Goal: Task Accomplishment & Management: Complete application form

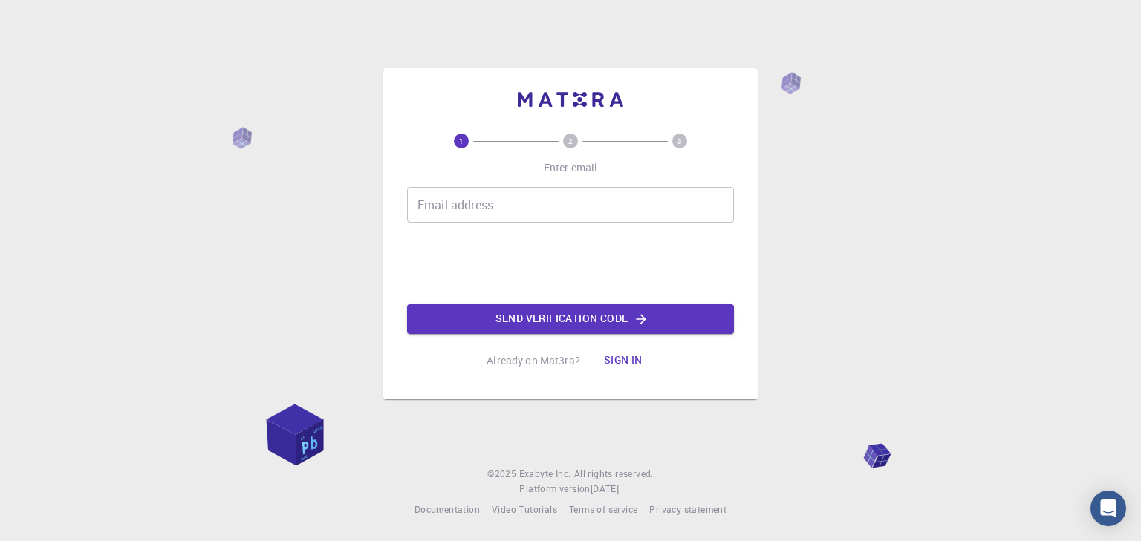
drag, startPoint x: 0, startPoint y: 246, endPoint x: 0, endPoint y: 140, distance: 105.5
click at [0, 239] on div "1 2 3 Enter email Email address Email address Send verification code Already on…" at bounding box center [570, 270] width 1141 height 541
drag, startPoint x: 590, startPoint y: 576, endPoint x: 548, endPoint y: 574, distance: 41.7
click at [548, 541] on html "1 2 3 Enter email Email address Email address Send verification code Already on…" at bounding box center [570, 270] width 1141 height 541
click at [419, 198] on input "Email address" at bounding box center [570, 205] width 327 height 36
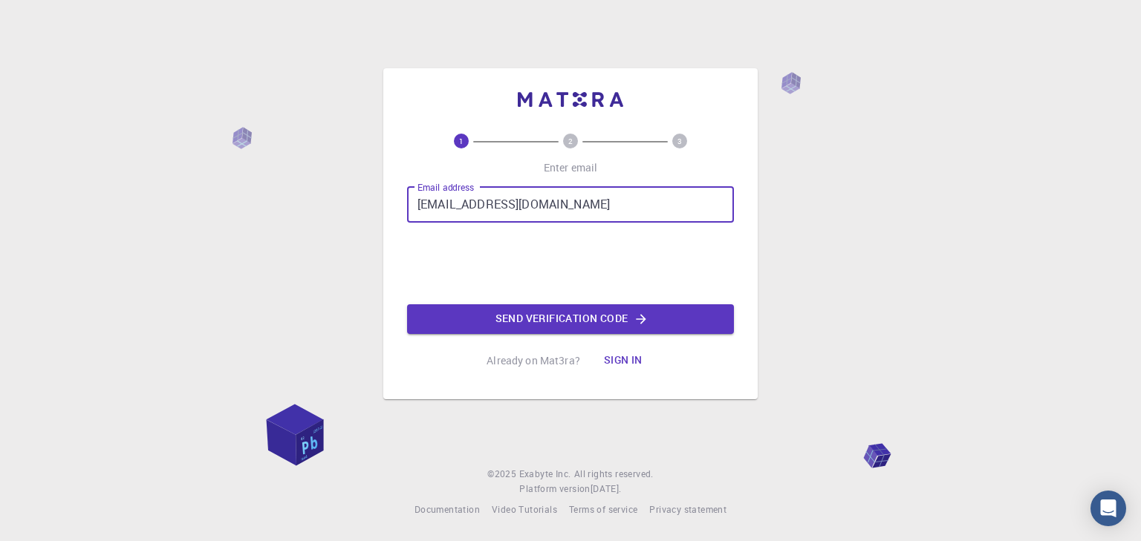
type input "[EMAIL_ADDRESS][DOMAIN_NAME]"
click at [541, 323] on button "Send verification code" at bounding box center [570, 320] width 327 height 30
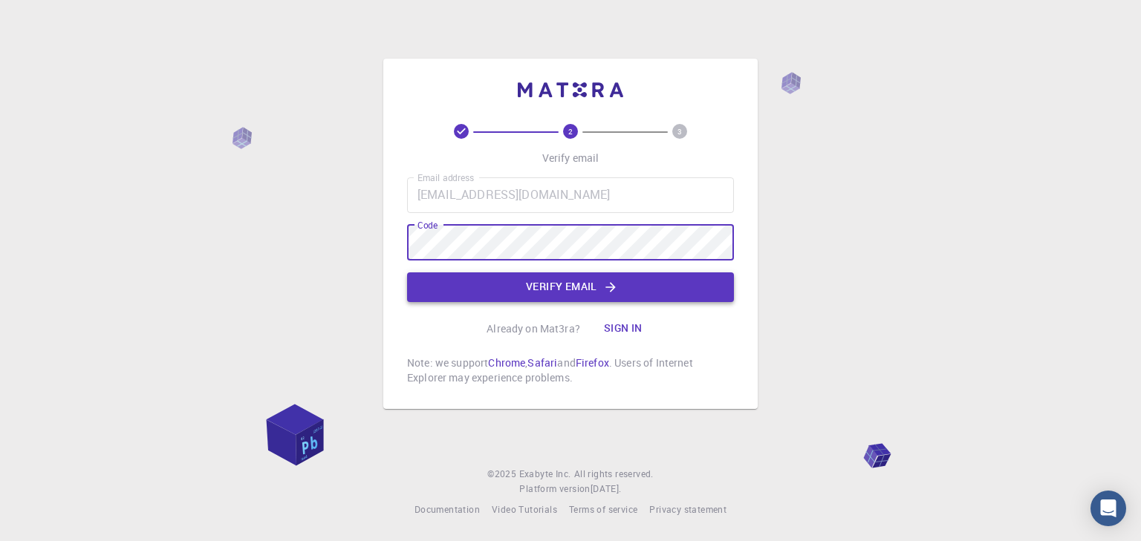
click at [539, 277] on button "Verify email" at bounding box center [570, 288] width 327 height 30
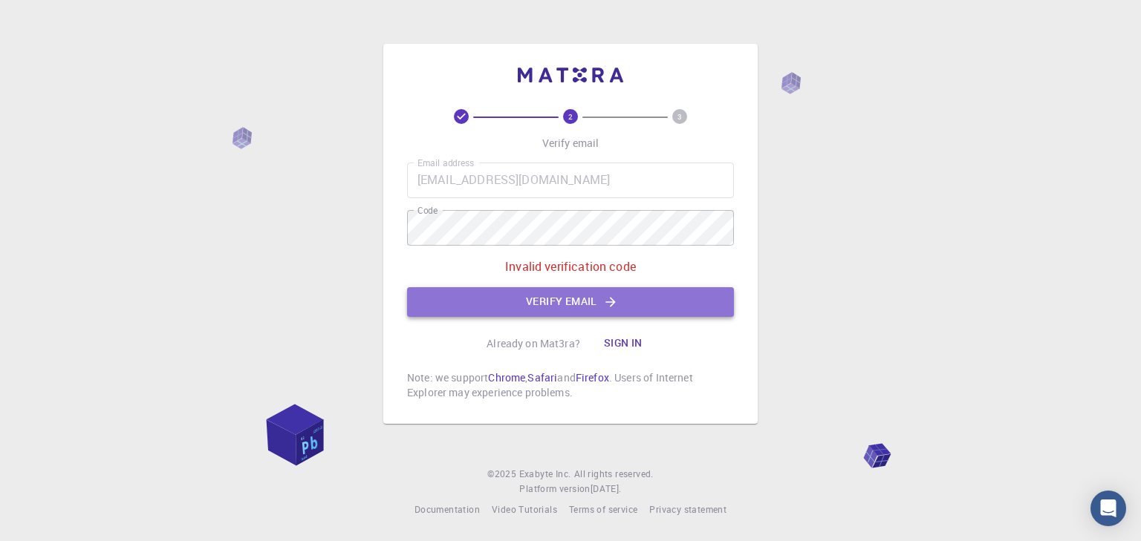
click at [568, 313] on button "Verify email" at bounding box center [570, 302] width 327 height 30
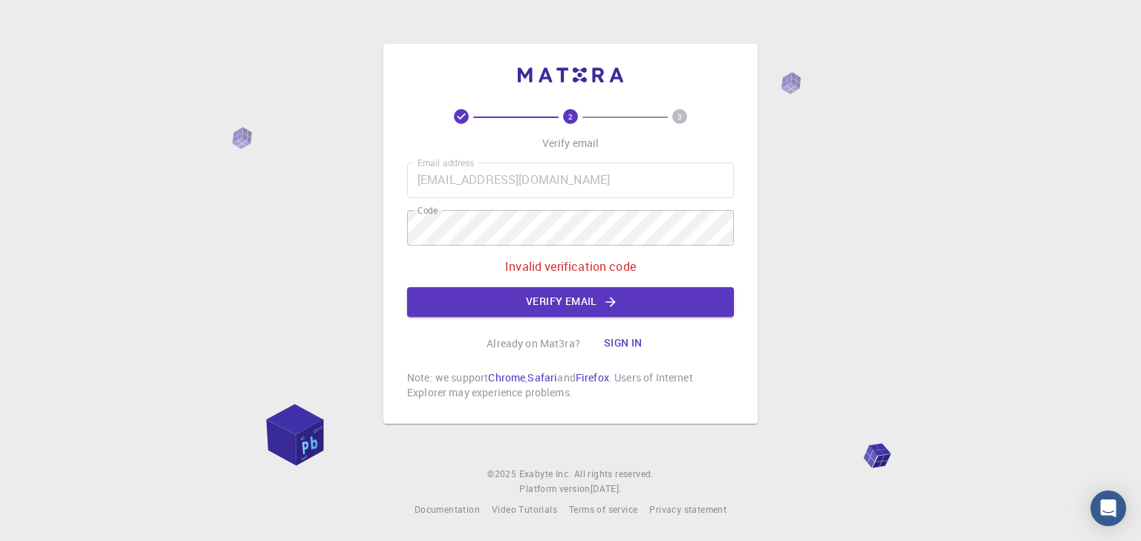
click at [541, 318] on div "2 3 Verify email Email address [EMAIL_ADDRESS][DOMAIN_NAME] Email address Code …" at bounding box center [570, 254] width 327 height 291
click at [545, 286] on div "Email address [EMAIL_ADDRESS][DOMAIN_NAME] Email address Code Code Invalid veri…" at bounding box center [570, 240] width 327 height 154
click at [555, 301] on button "Verify email" at bounding box center [570, 302] width 327 height 30
click at [614, 344] on button "Sign in" at bounding box center [623, 344] width 62 height 30
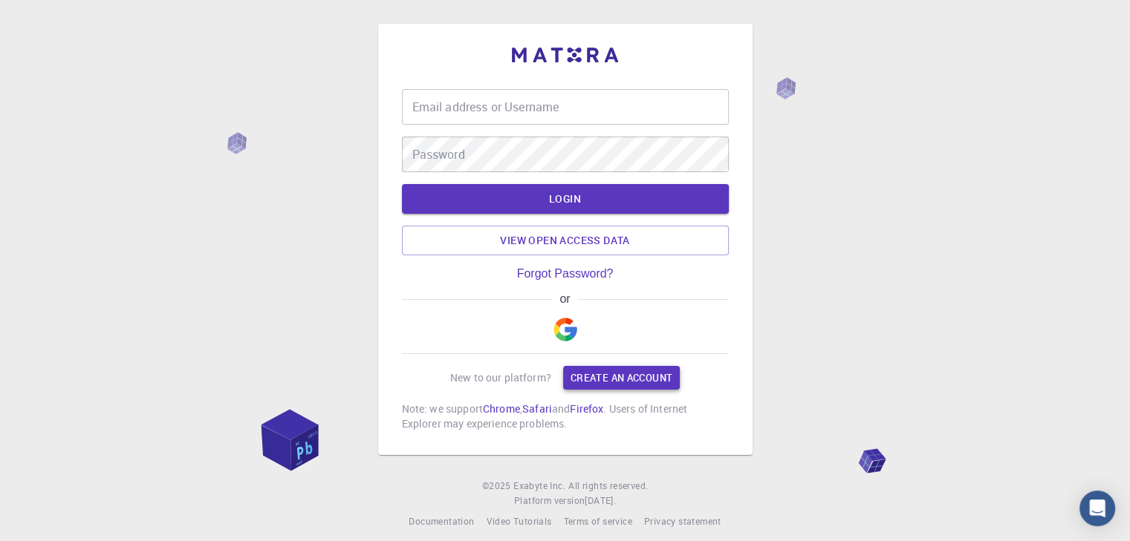
click at [617, 380] on link "Create an account" at bounding box center [621, 378] width 117 height 24
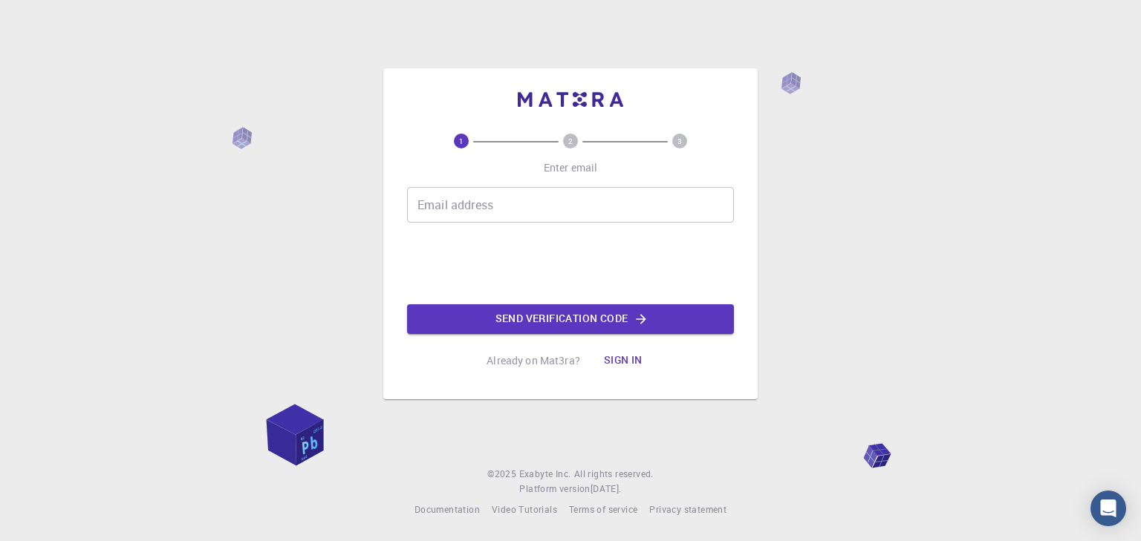
click at [526, 206] on input "Email address" at bounding box center [570, 205] width 327 height 36
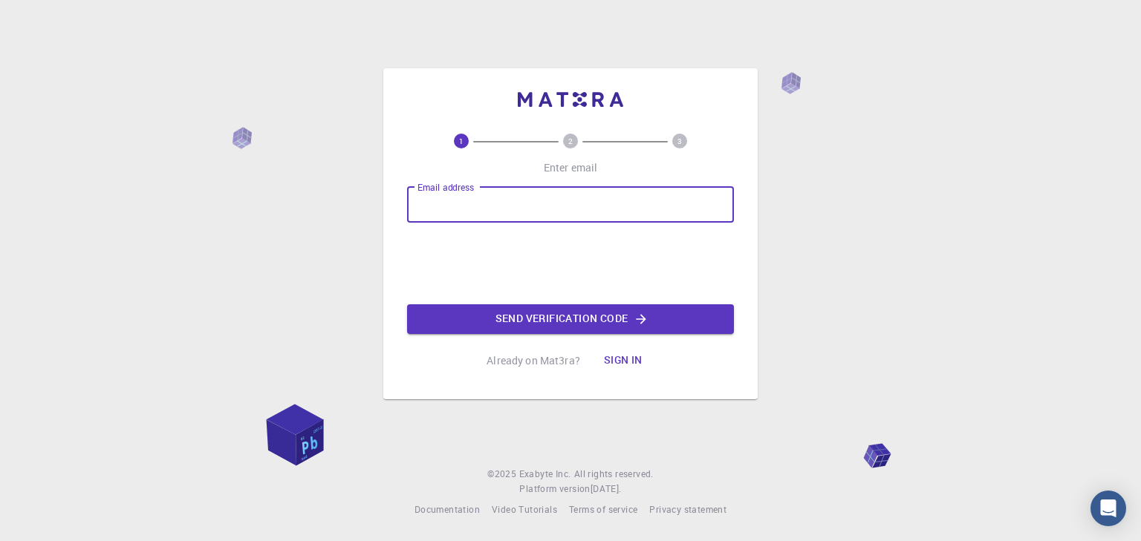
type input "[EMAIL_ADDRESS][DOMAIN_NAME]"
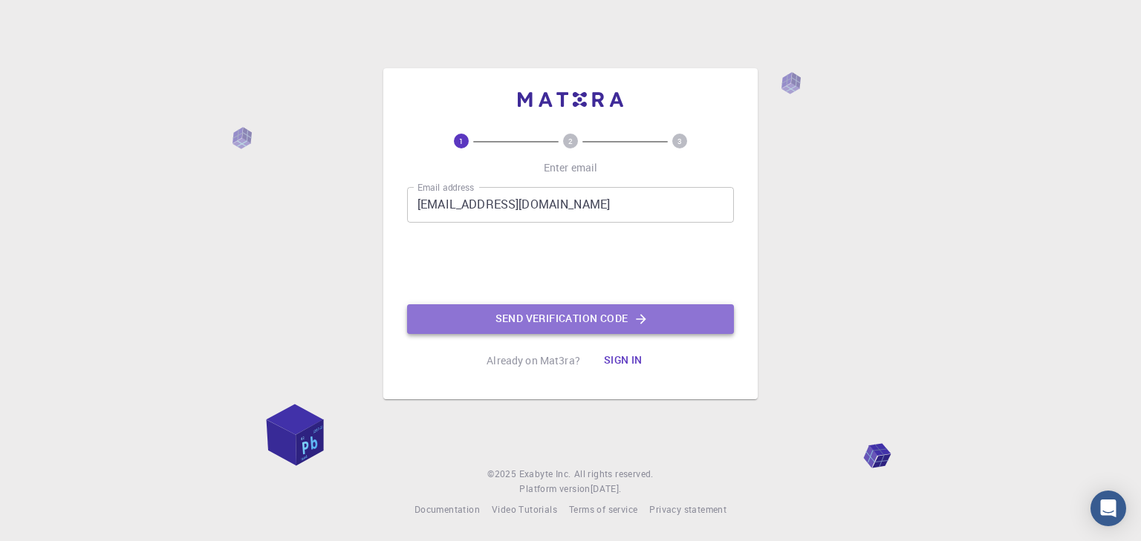
click at [504, 316] on button "Send verification code" at bounding box center [570, 320] width 327 height 30
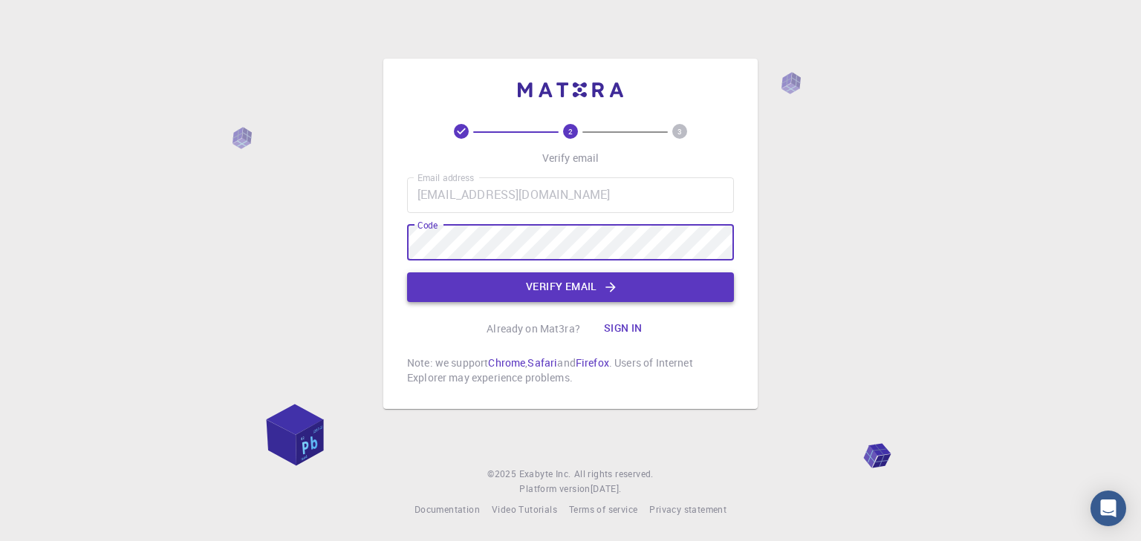
click at [539, 287] on button "Verify email" at bounding box center [570, 288] width 327 height 30
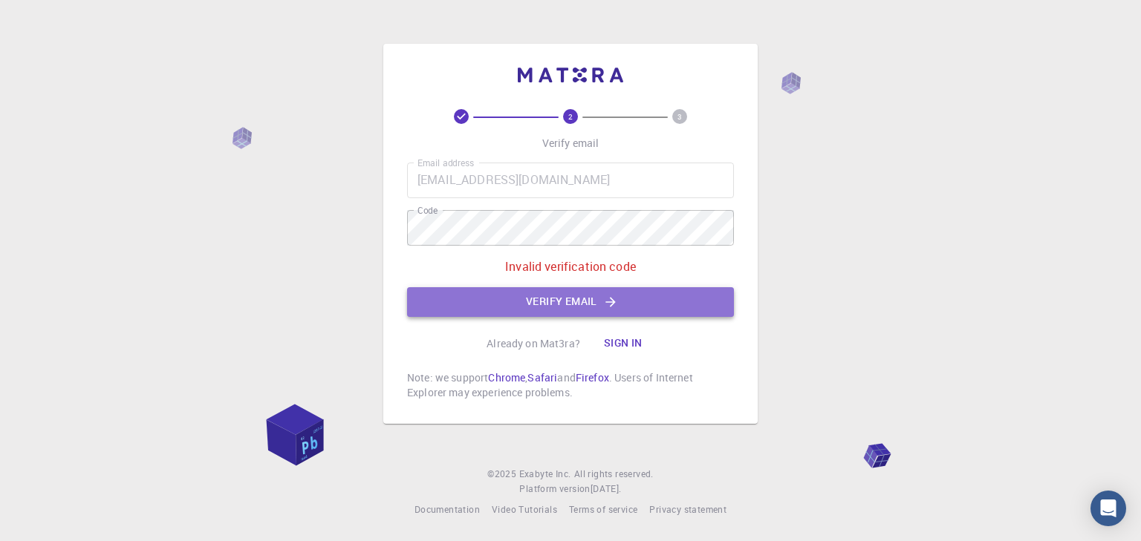
click at [539, 287] on button "Verify email" at bounding box center [570, 302] width 327 height 30
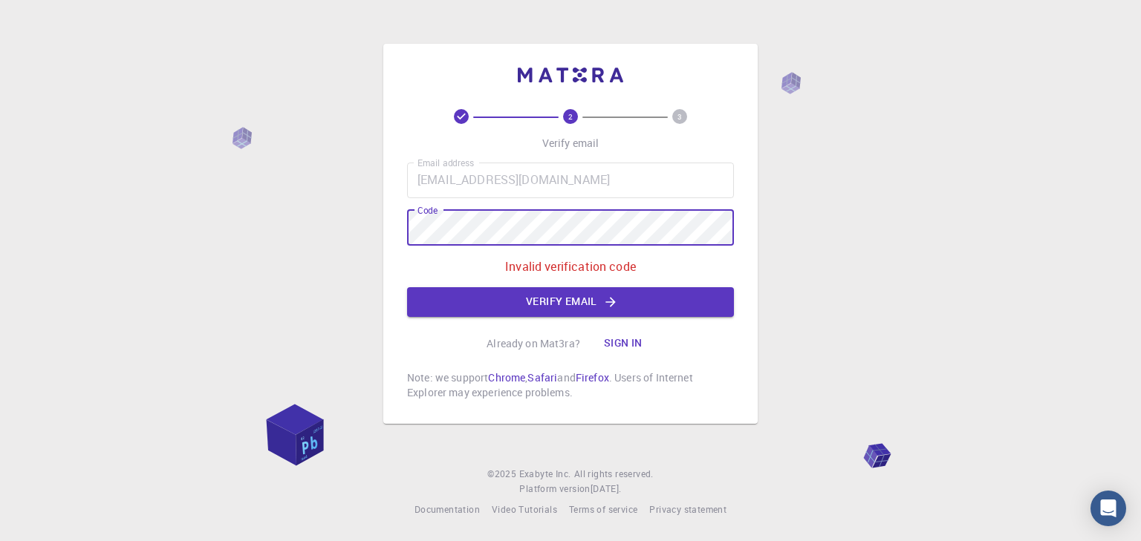
click at [480, 203] on div "Email address [EMAIL_ADDRESS][DOMAIN_NAME] Email address Code Code Invalid veri…" at bounding box center [570, 240] width 327 height 154
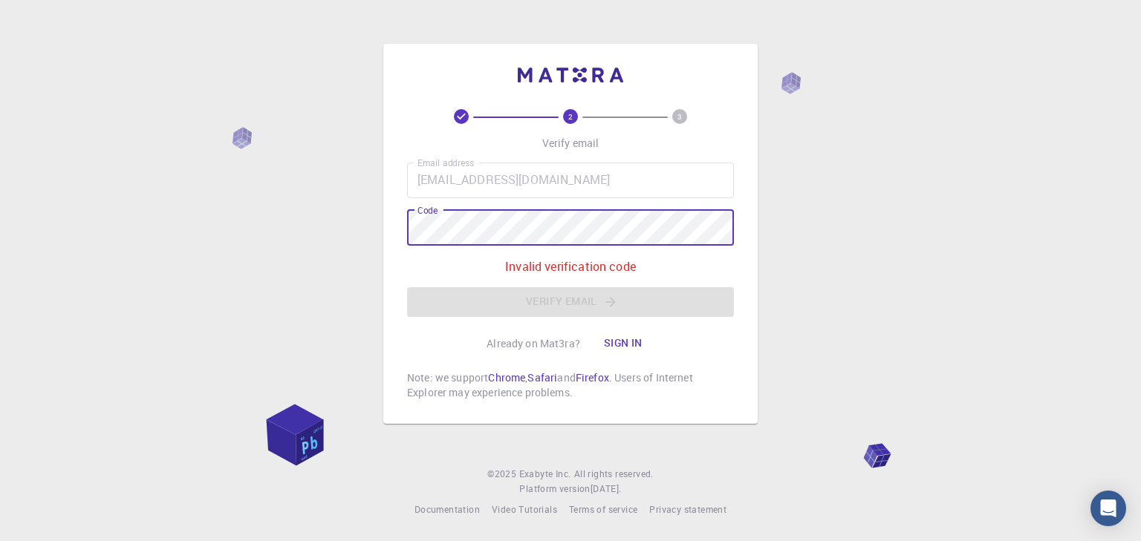
click at [615, 339] on button "Sign in" at bounding box center [623, 344] width 62 height 30
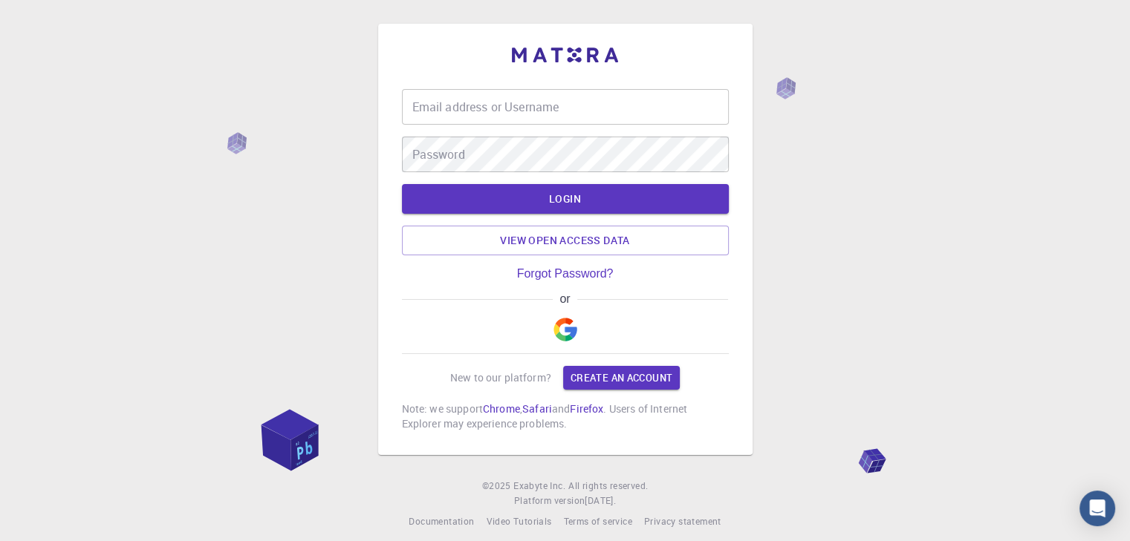
drag, startPoint x: 590, startPoint y: 310, endPoint x: 527, endPoint y: 319, distance: 63.9
click at [527, 319] on div "or" at bounding box center [565, 324] width 327 height 62
click at [552, 320] on button "button" at bounding box center [565, 330] width 36 height 48
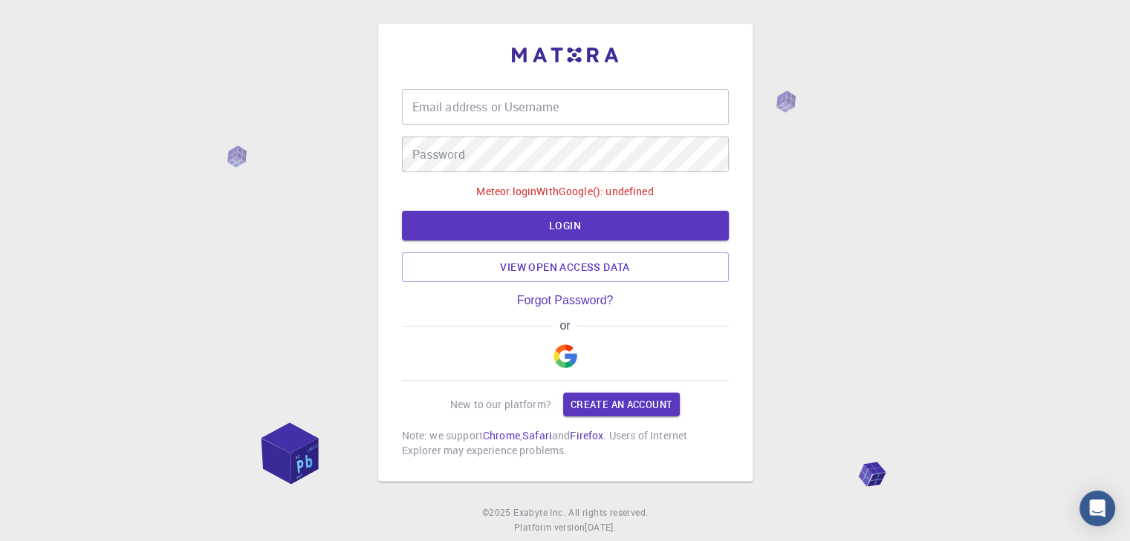
click at [579, 331] on div "or" at bounding box center [565, 325] width 327 height 13
click at [551, 354] on button "button" at bounding box center [565, 357] width 36 height 48
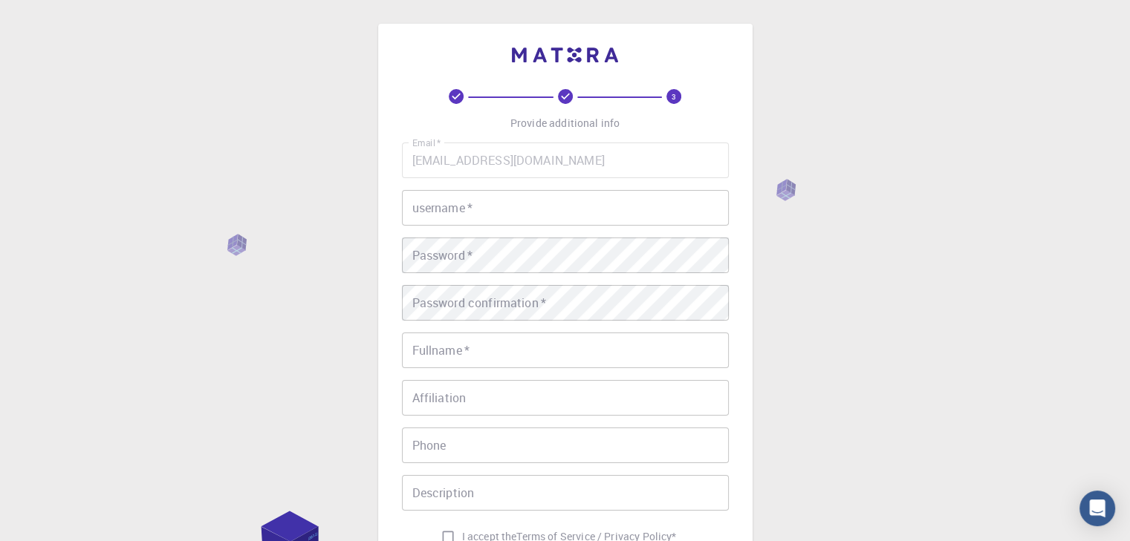
click at [476, 178] on div "Email   * [EMAIL_ADDRESS][DOMAIN_NAME] Email   * username   * username   * Pass…" at bounding box center [565, 347] width 327 height 409
click at [468, 140] on div "3 Provide additional info Email   * [EMAIL_ADDRESS][DOMAIN_NAME] Email   * user…" at bounding box center [565, 361] width 327 height 545
click at [458, 199] on input "username   *" at bounding box center [565, 208] width 327 height 36
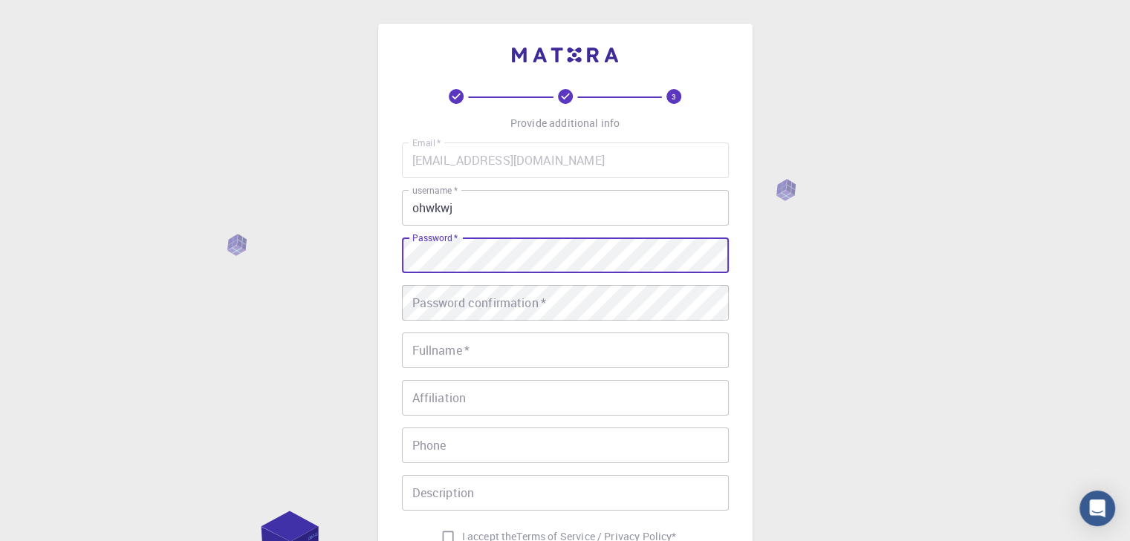
click at [541, 262] on div "Email   * [EMAIL_ADDRESS][DOMAIN_NAME] Email   * username   * ohwkwj username  …" at bounding box center [565, 347] width 327 height 409
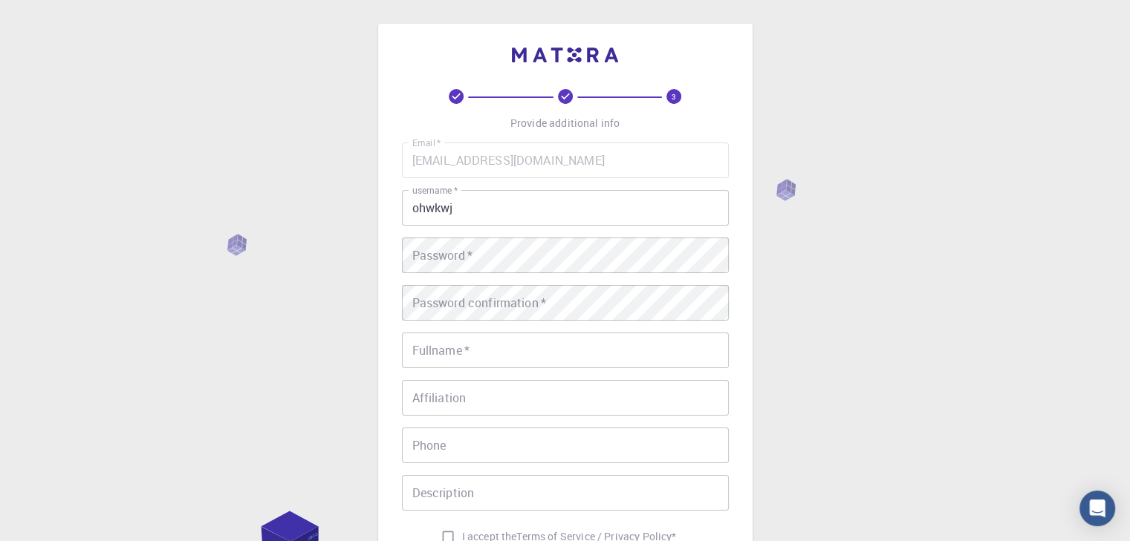
click at [544, 247] on div "Email   * [EMAIL_ADDRESS][DOMAIN_NAME] Email   * username   * ohwkwj username  …" at bounding box center [565, 347] width 327 height 409
click at [466, 213] on input "ohwkwj" at bounding box center [565, 208] width 327 height 36
type input "ohwkwj"
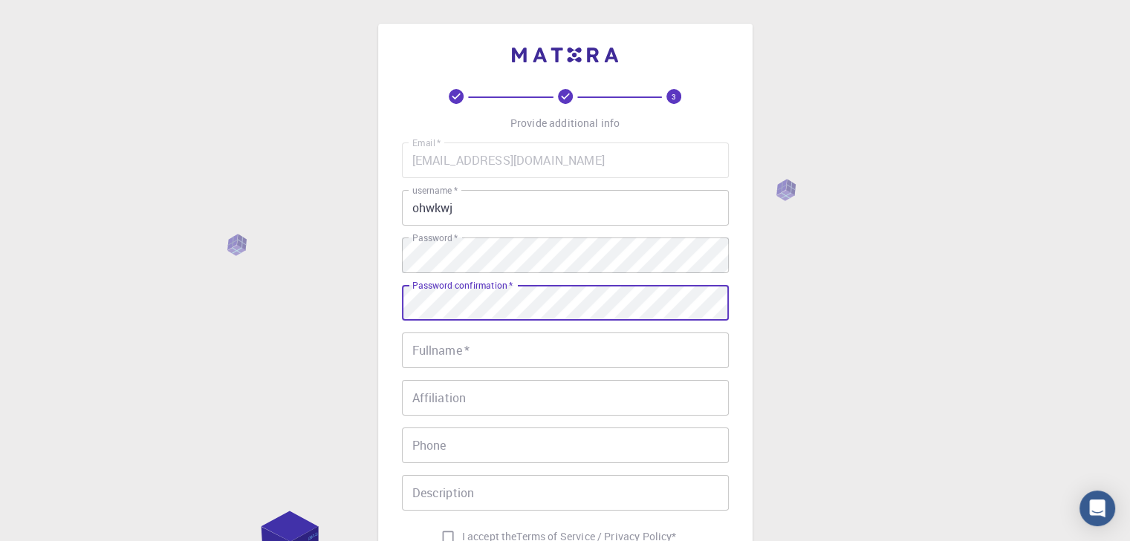
click at [499, 355] on input "Fullname   *" at bounding box center [565, 351] width 327 height 36
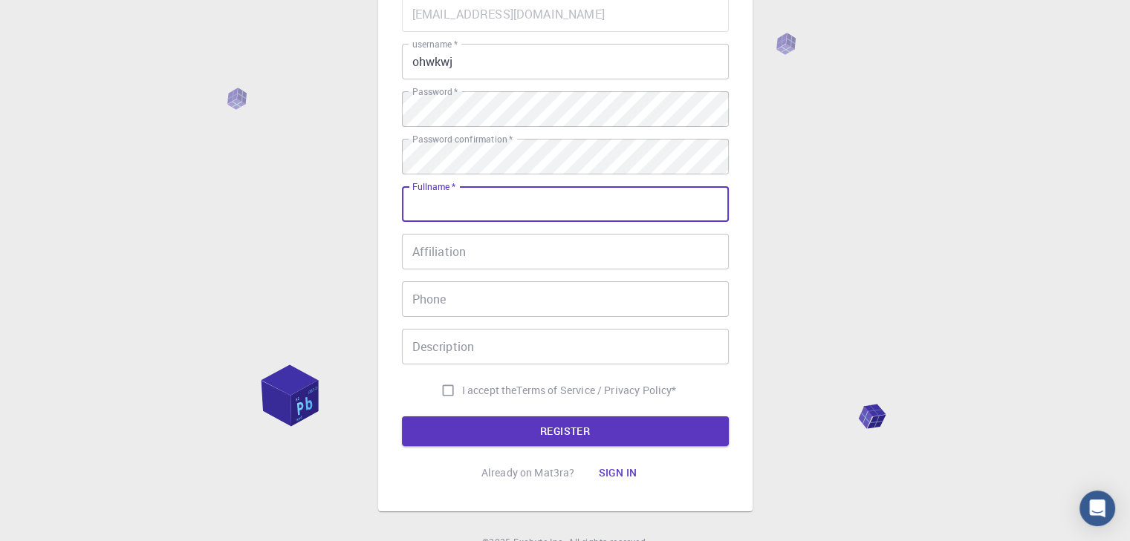
scroll to position [149, 0]
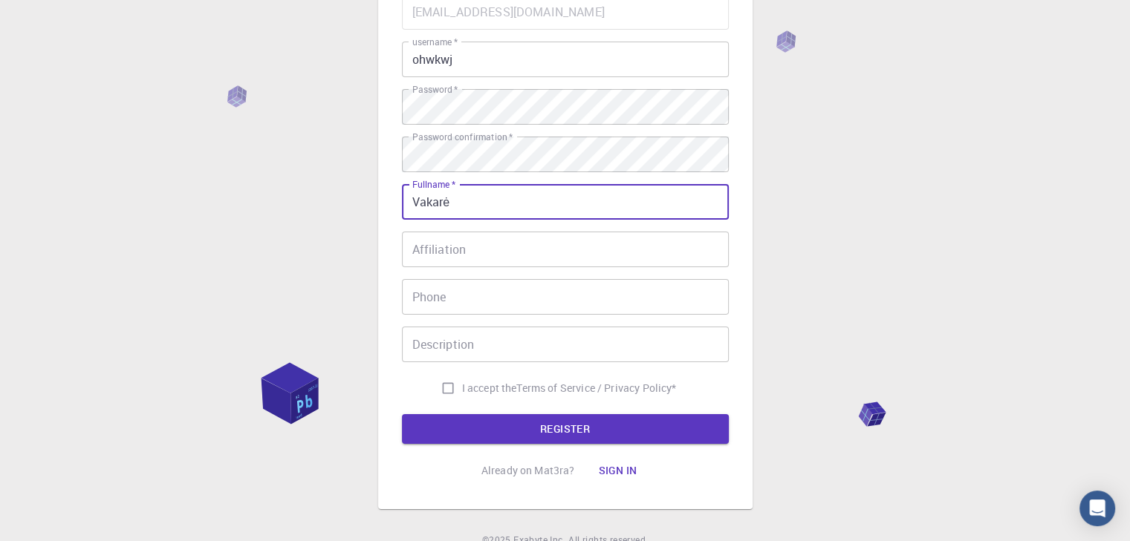
type input "Vakarė"
click at [538, 241] on input "Affiliation" at bounding box center [565, 250] width 327 height 36
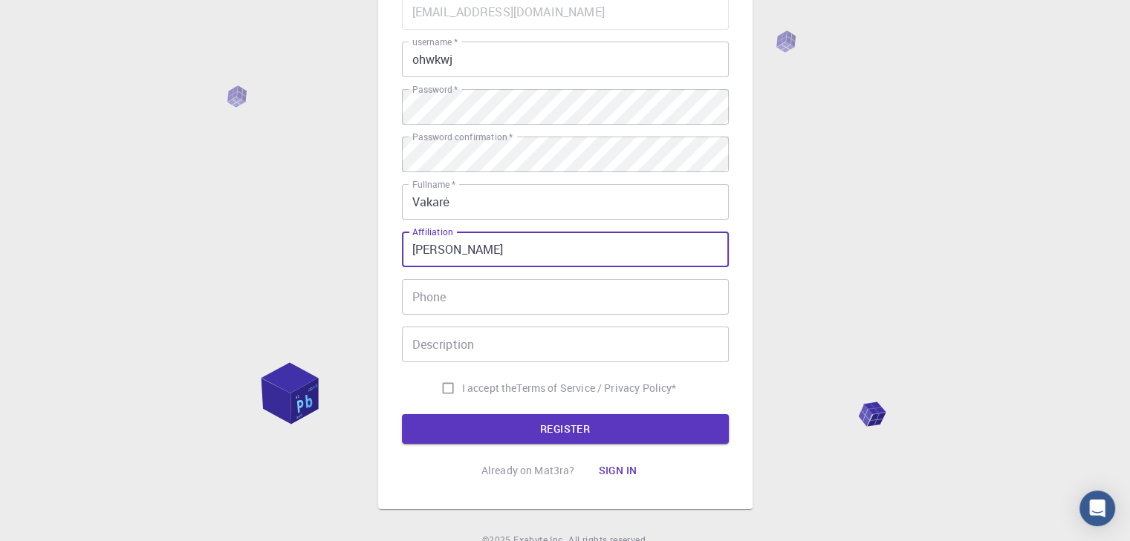
type input "[PERSON_NAME]"
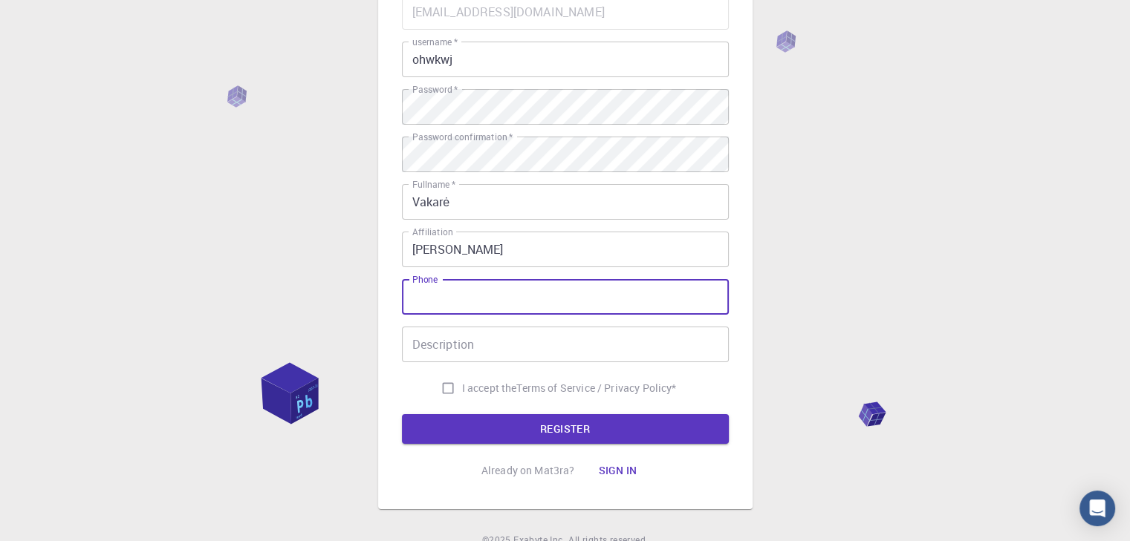
click at [651, 305] on input "Phone" at bounding box center [565, 297] width 327 height 36
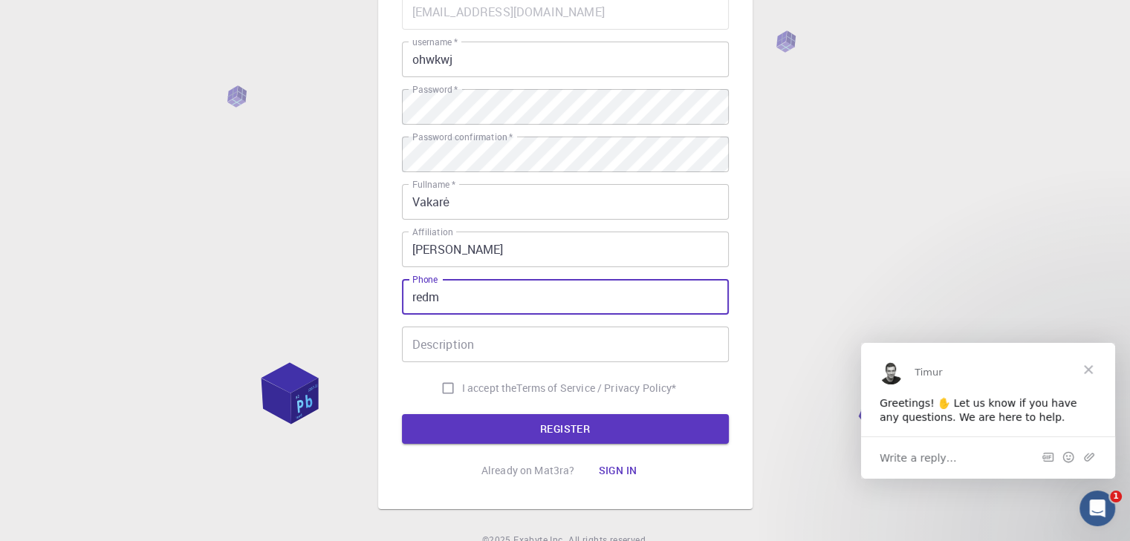
scroll to position [0, 0]
type input "r"
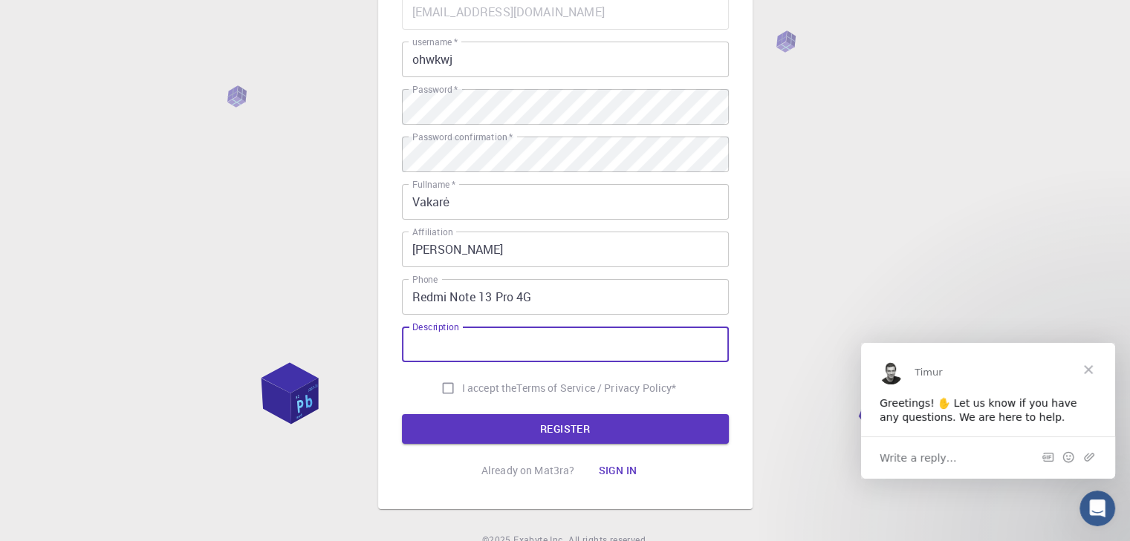
click at [521, 362] on input "Description" at bounding box center [565, 345] width 327 height 36
click at [561, 298] on input "Redmi Note 13 Pro 4G" at bounding box center [565, 297] width 327 height 36
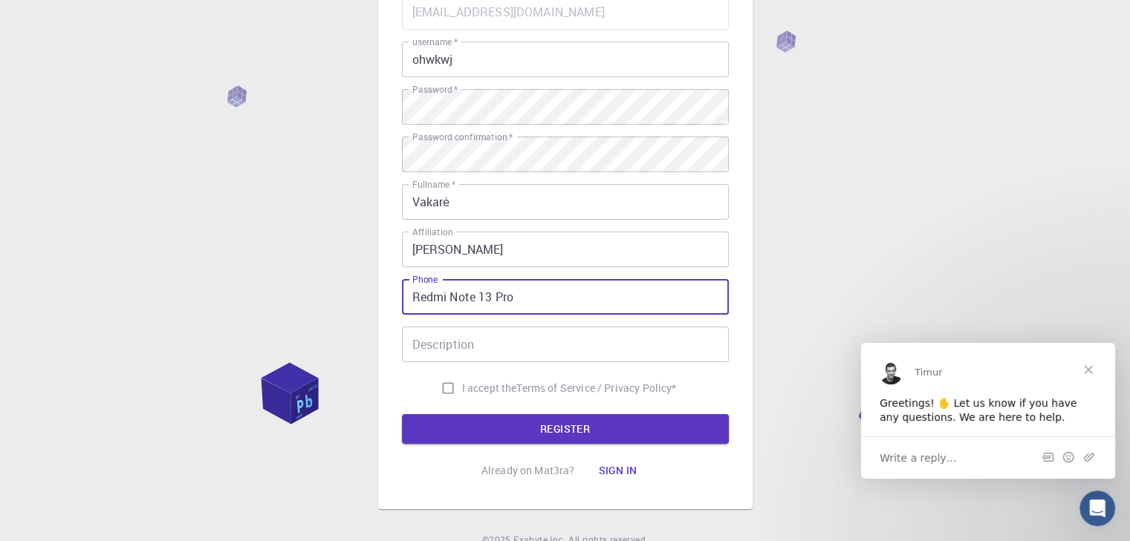
type input "Redmi Note 13 Pro"
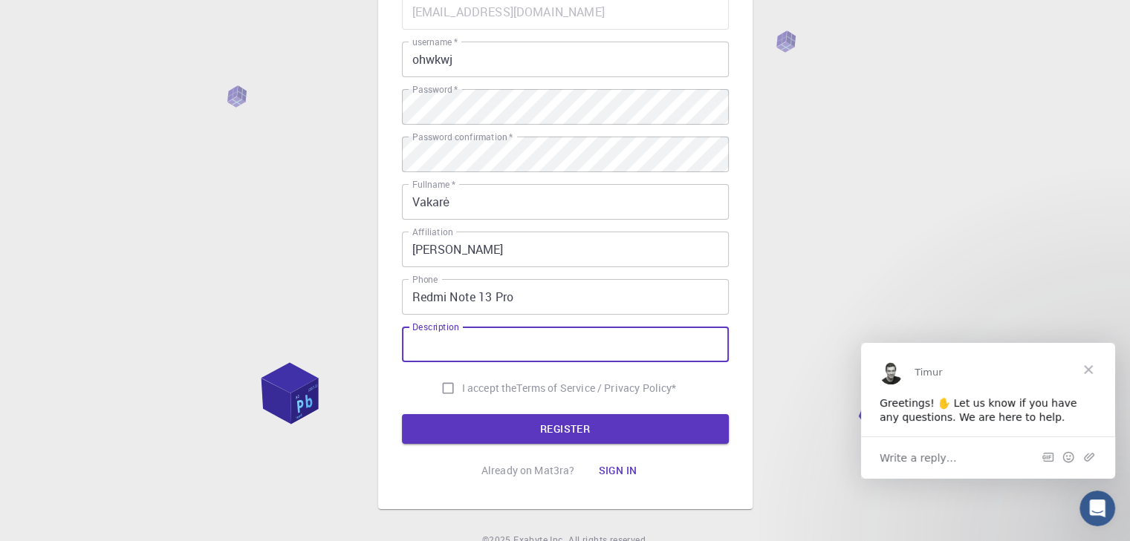
click at [567, 353] on input "Description" at bounding box center [565, 345] width 327 height 36
type input "Hi i want ae"
click at [455, 386] on input "I accept the Terms of Service / Privacy Policy *" at bounding box center [448, 388] width 28 height 28
checkbox input "true"
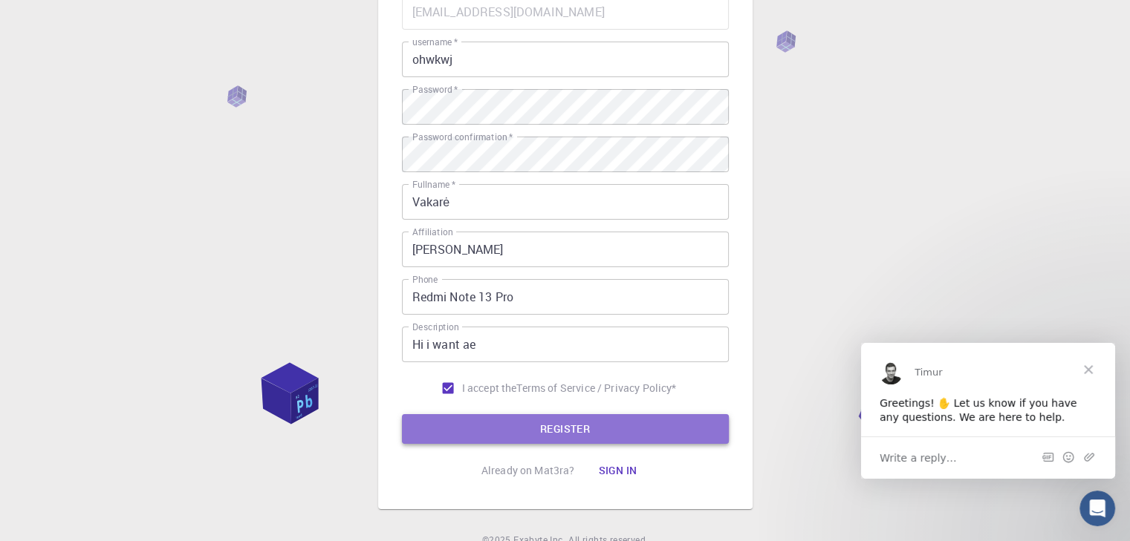
click at [472, 420] on button "REGISTER" at bounding box center [565, 429] width 327 height 30
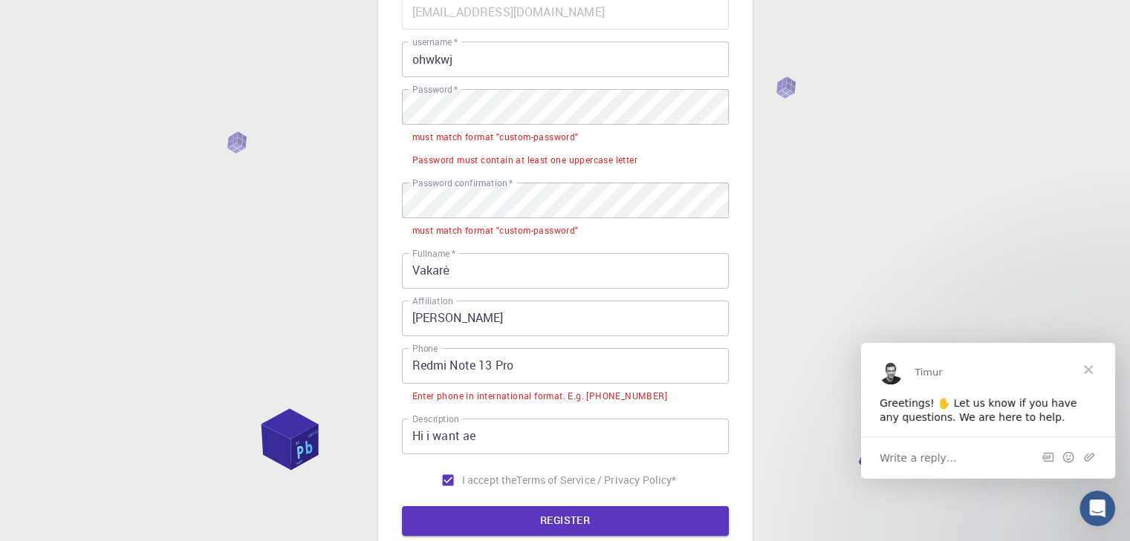
click at [547, 388] on li "Enter phone in international format. E.g. [PHONE_NUMBER]" at bounding box center [565, 395] width 327 height 23
click at [547, 367] on input "Redmi Note 13 Pro" at bounding box center [565, 366] width 327 height 36
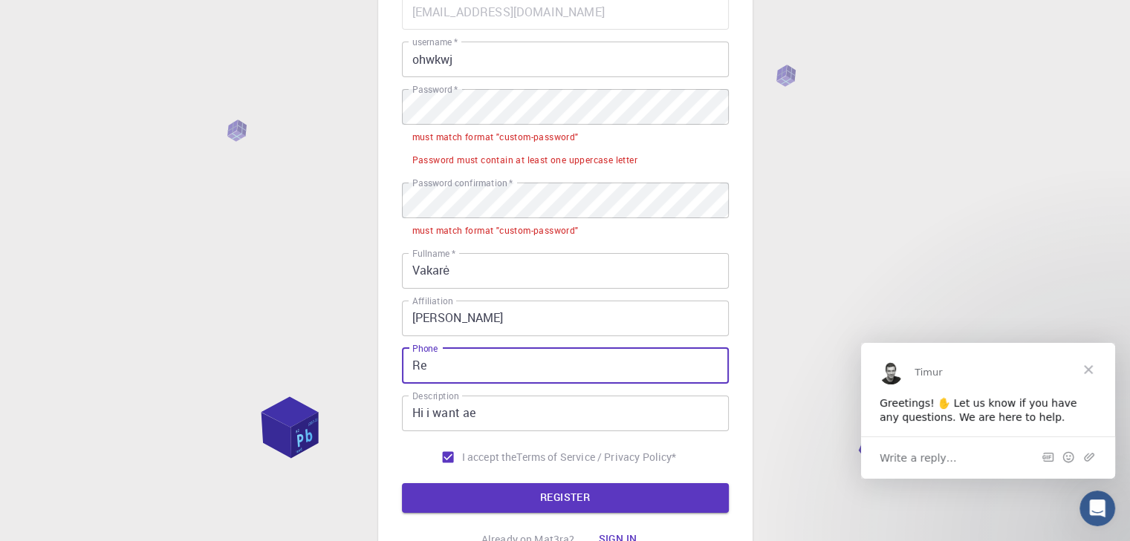
type input "R"
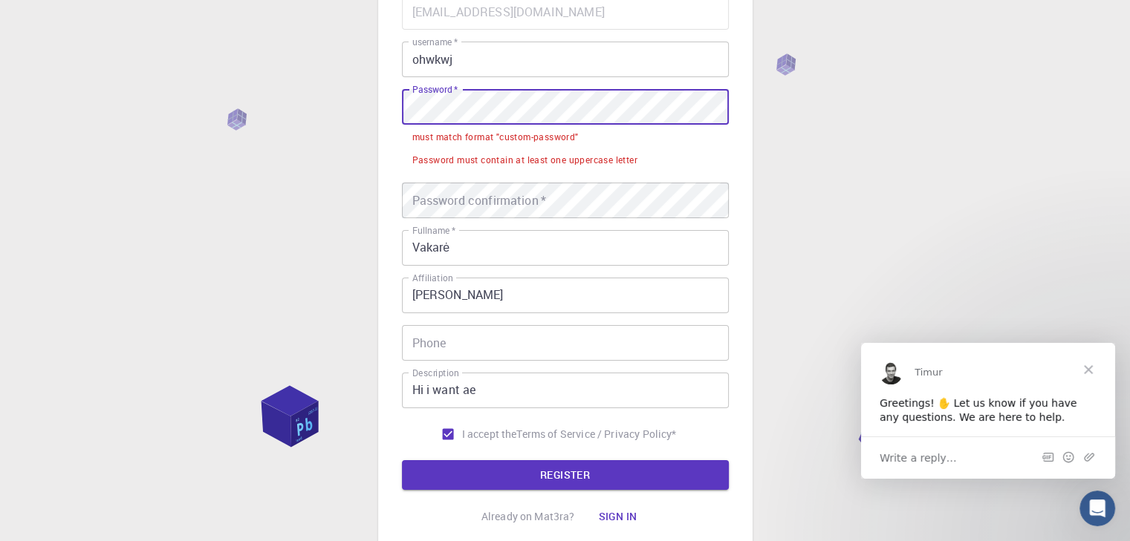
drag, startPoint x: 484, startPoint y: 85, endPoint x: 454, endPoint y: 88, distance: 30.6
click at [430, 102] on div "Password   * Password   *" at bounding box center [565, 107] width 327 height 36
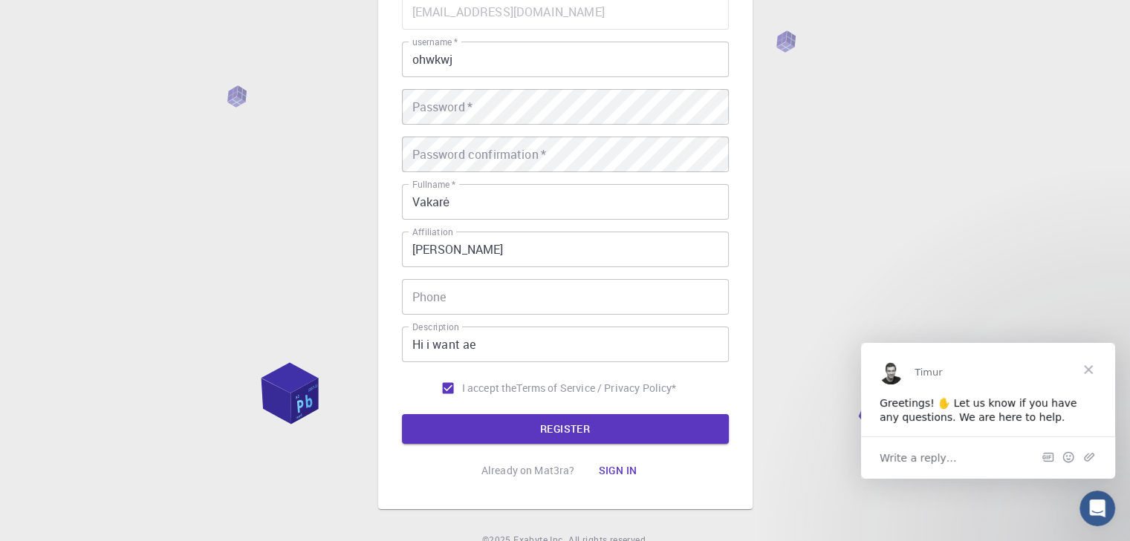
drag, startPoint x: 425, startPoint y: 91, endPoint x: 417, endPoint y: 93, distance: 8.3
click at [417, 93] on div "Password   * Password   *" at bounding box center [565, 107] width 327 height 36
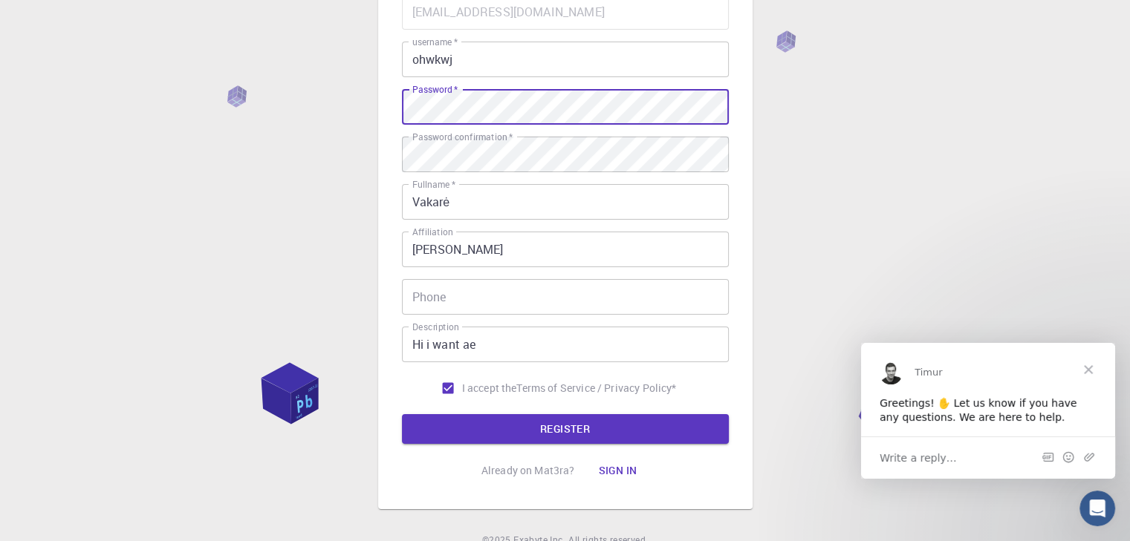
click at [495, 105] on div "Email   * [EMAIL_ADDRESS][DOMAIN_NAME] Email   * username   * ohwkwj username  …" at bounding box center [565, 198] width 327 height 409
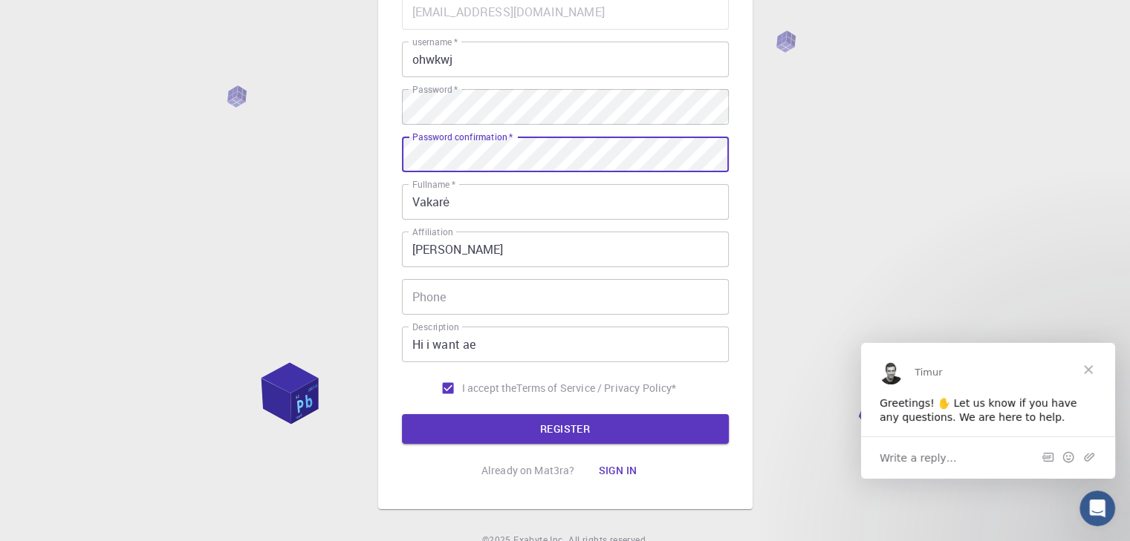
click at [448, 89] on label "Password   *" at bounding box center [434, 89] width 45 height 13
click at [484, 300] on input "Phone" at bounding box center [565, 297] width 327 height 36
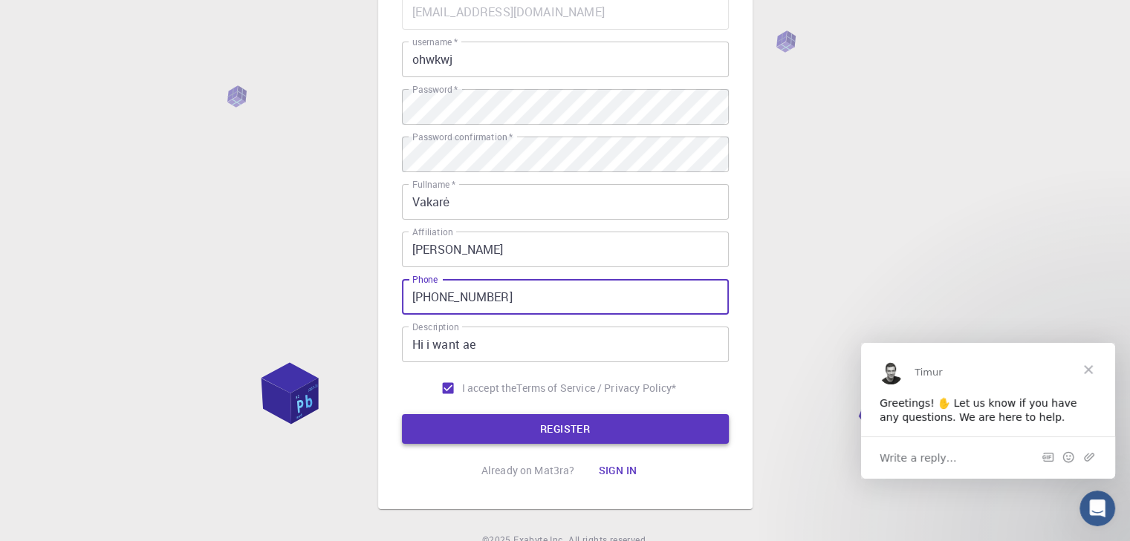
type input "[PHONE_NUMBER]"
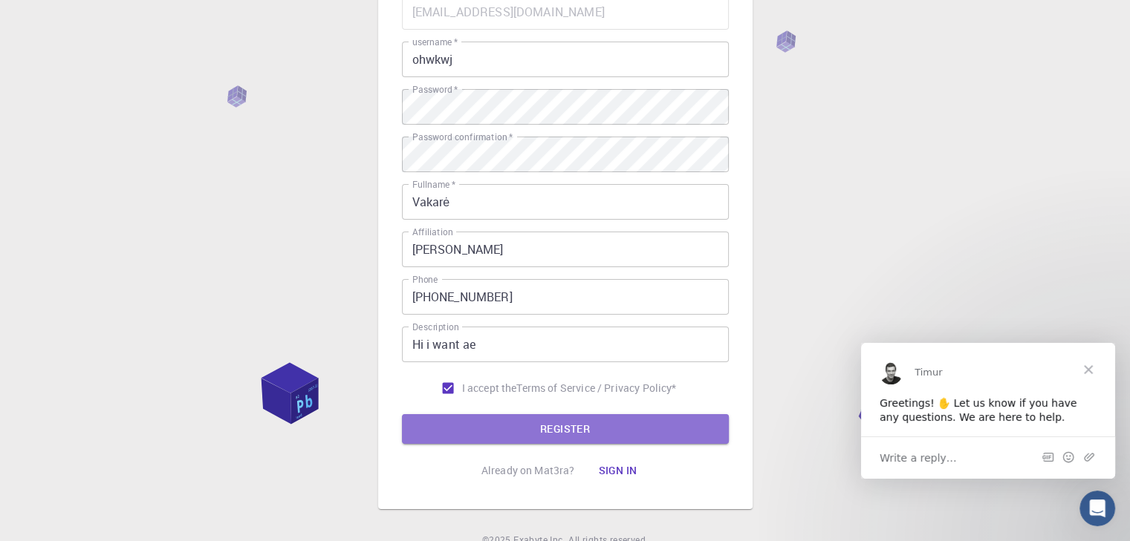
click at [570, 433] on button "REGISTER" at bounding box center [565, 429] width 327 height 30
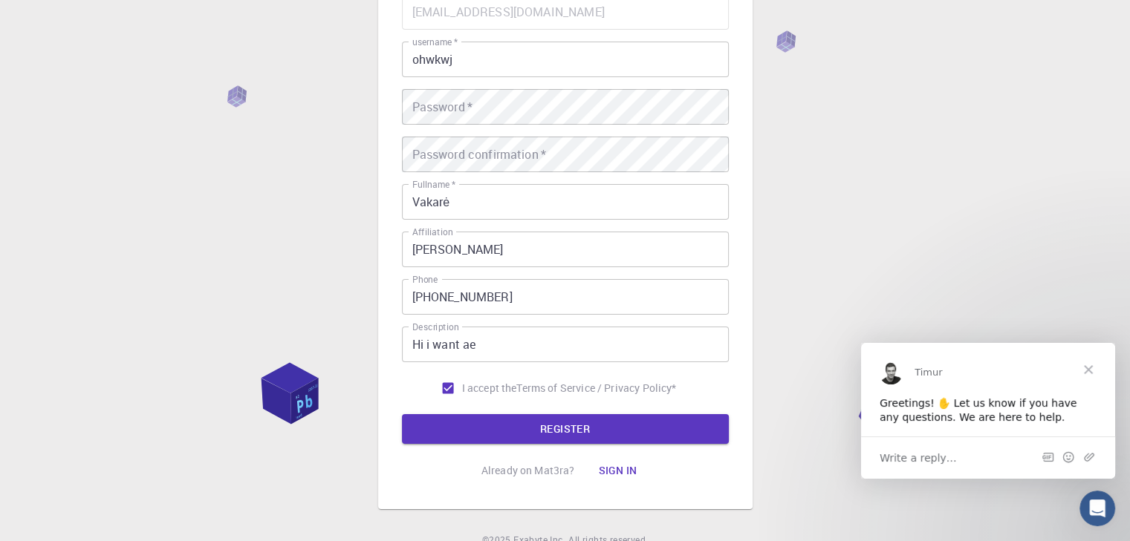
click at [1073, 367] on span "Close" at bounding box center [1087, 368] width 53 height 53
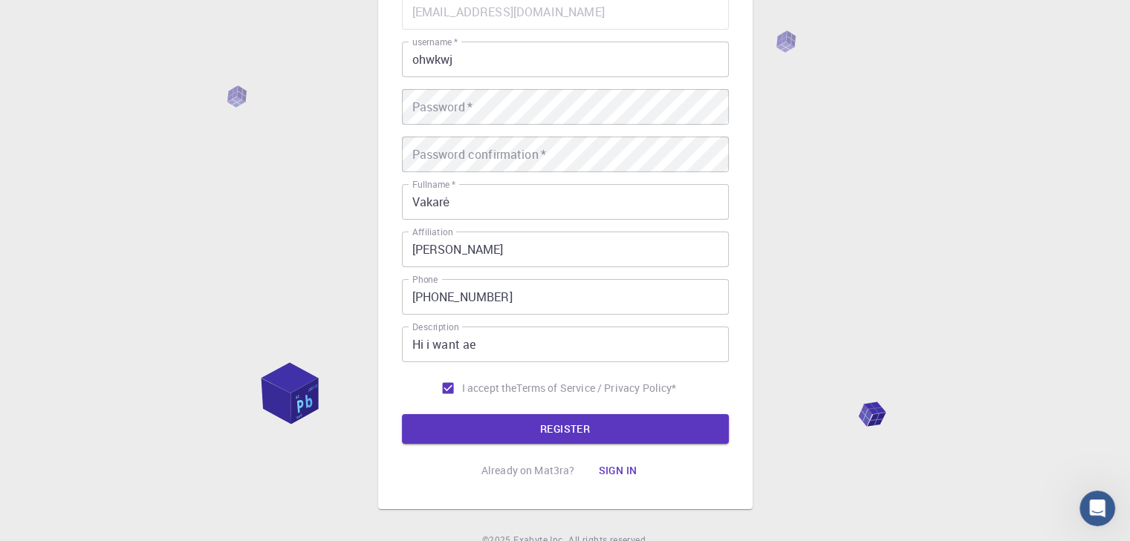
click at [1084, 374] on div "3 Provide additional info Email   * [EMAIL_ADDRESS][DOMAIN_NAME] Email   * user…" at bounding box center [565, 229] width 1130 height 756
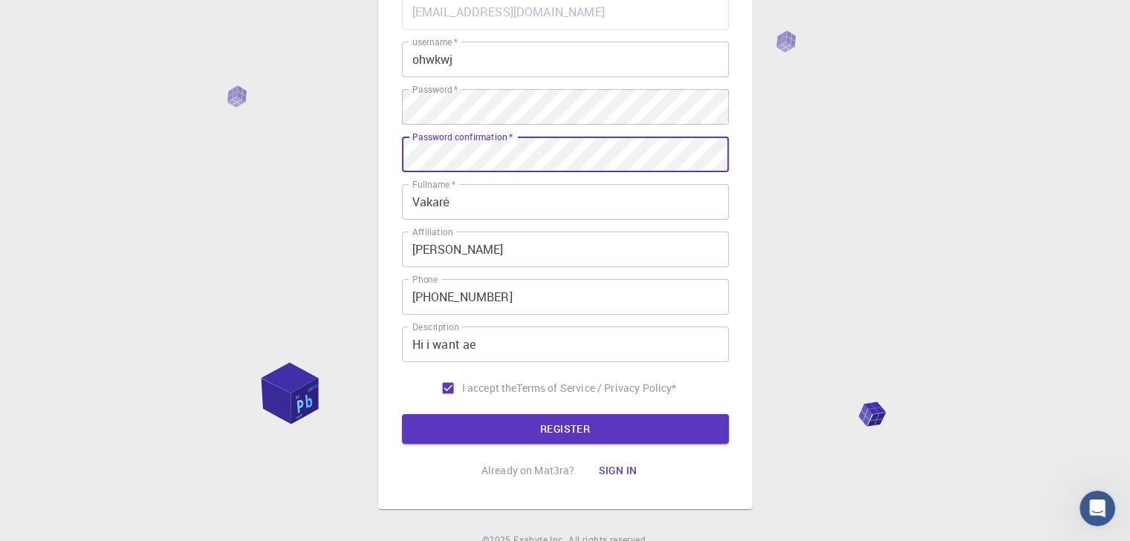
click at [643, 441] on button "REGISTER" at bounding box center [565, 429] width 327 height 30
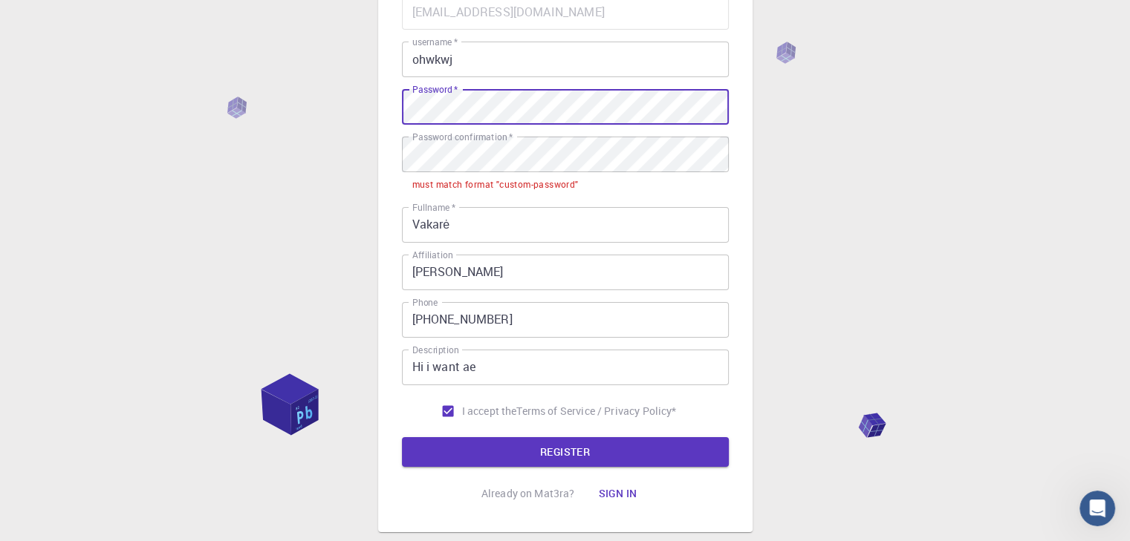
click at [463, 150] on div "Email   * [EMAIL_ADDRESS][DOMAIN_NAME] Email   * username   * ohwkwj username  …" at bounding box center [565, 210] width 327 height 432
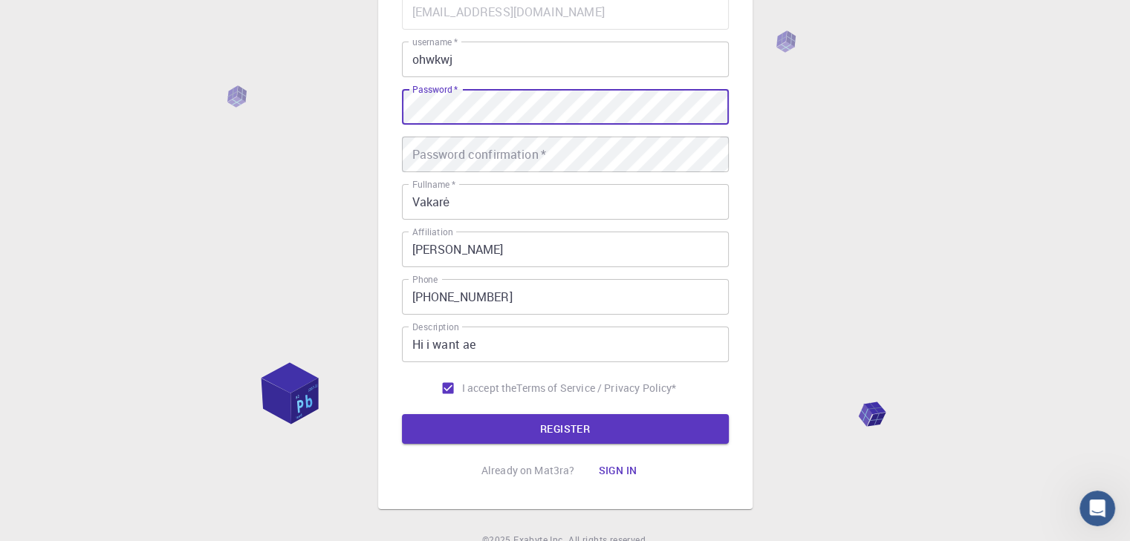
click at [617, 50] on input "ohwkwj" at bounding box center [565, 60] width 327 height 36
click at [526, 84] on div "Email   * [EMAIL_ADDRESS][DOMAIN_NAME] Email   * username   * ohwkwj username  …" at bounding box center [565, 198] width 327 height 409
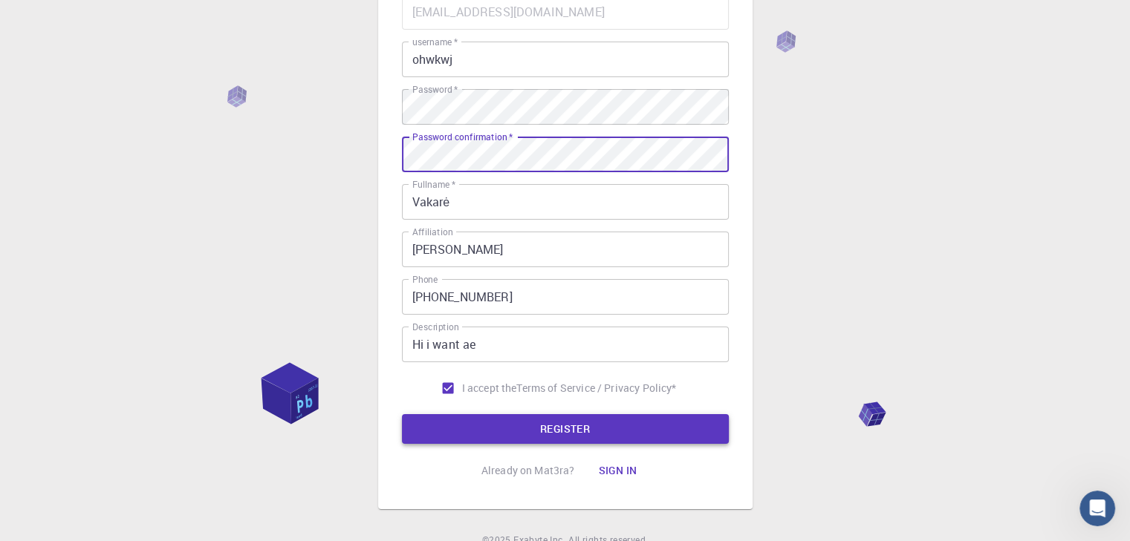
click at [516, 419] on button "REGISTER" at bounding box center [565, 429] width 327 height 30
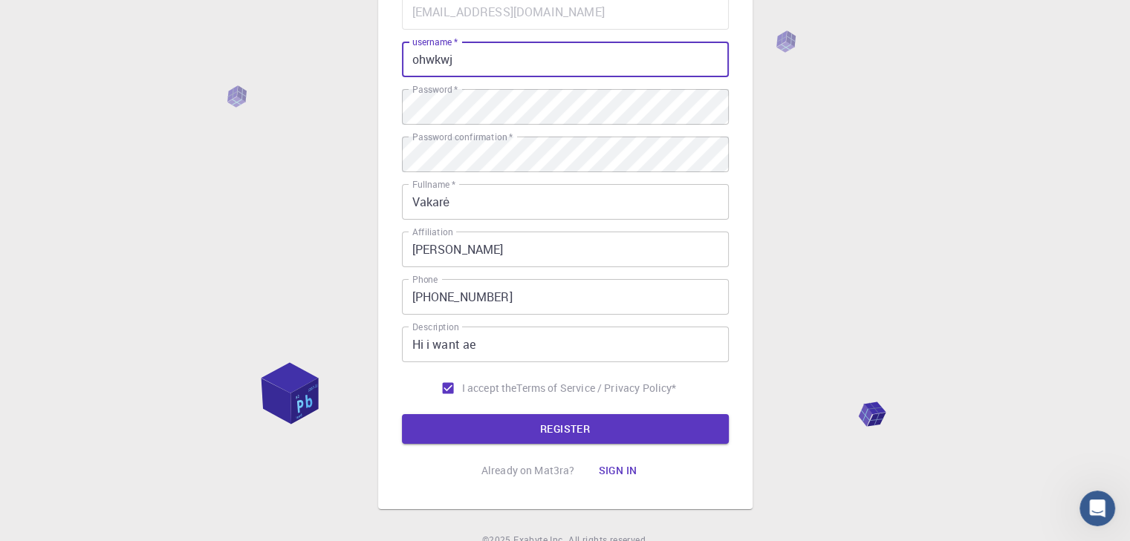
click at [496, 69] on input "ohwkwj" at bounding box center [565, 60] width 327 height 36
type input "ohwkwj"
click at [562, 417] on button "REGISTER" at bounding box center [565, 429] width 327 height 30
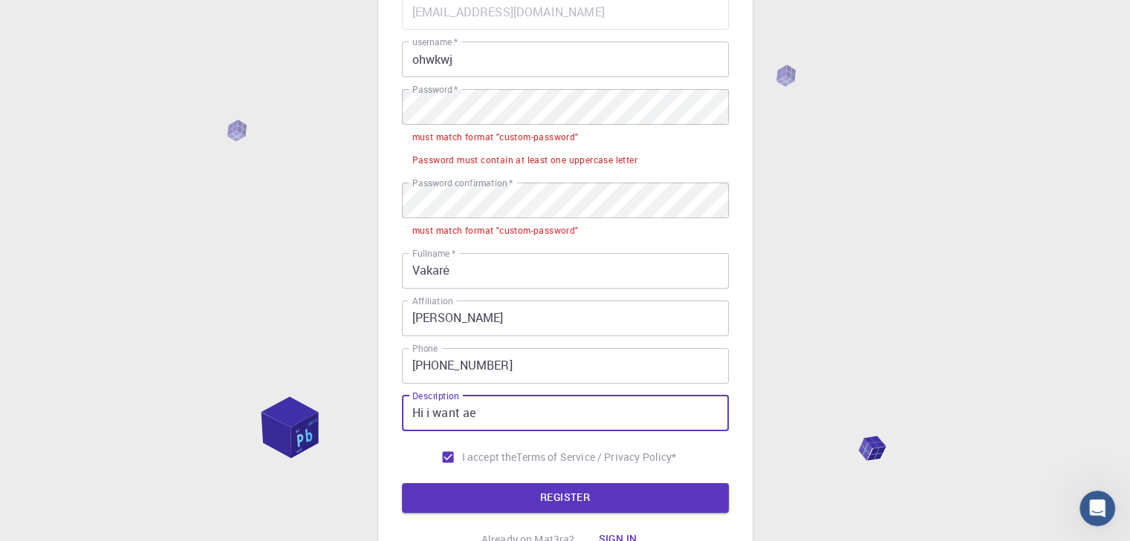
click at [562, 417] on input "Hi i want ae" at bounding box center [565, 414] width 327 height 36
drag, startPoint x: 533, startPoint y: 162, endPoint x: 533, endPoint y: 128, distance: 34.2
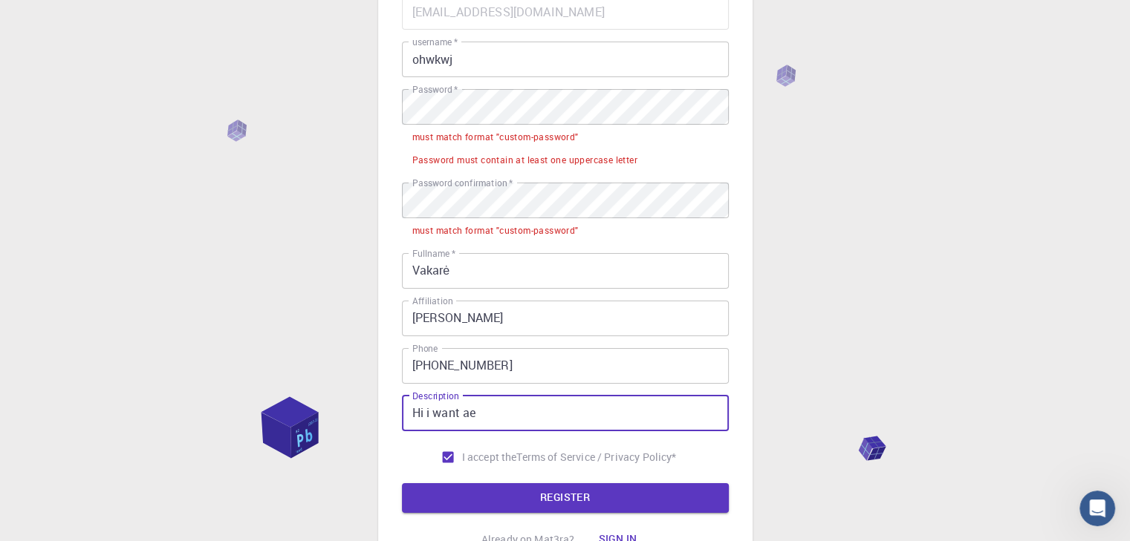
click at [533, 160] on div "Password must contain at least one uppercase letter" at bounding box center [524, 160] width 225 height 15
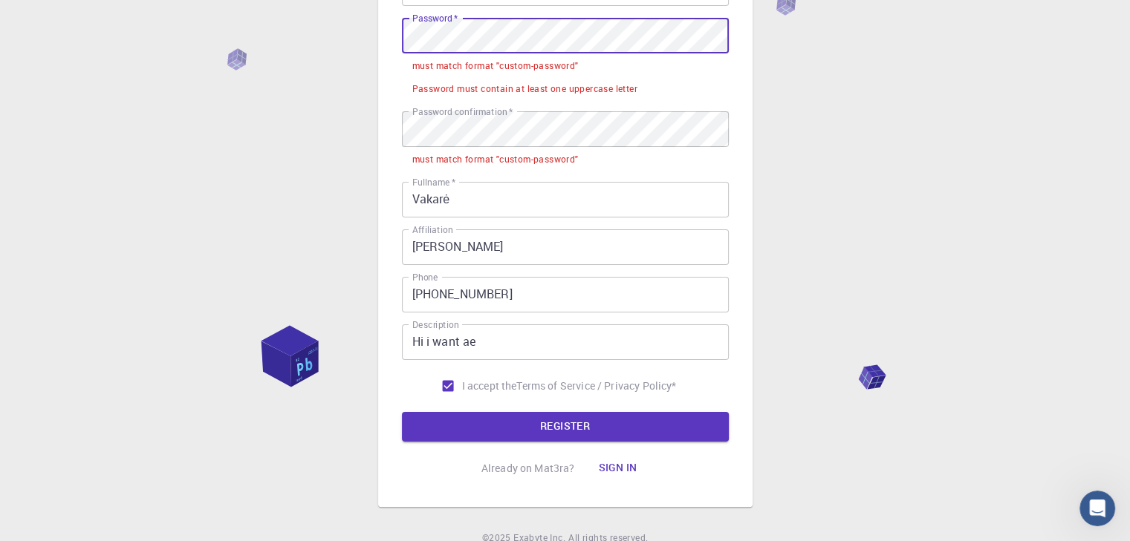
scroll to position [282, 0]
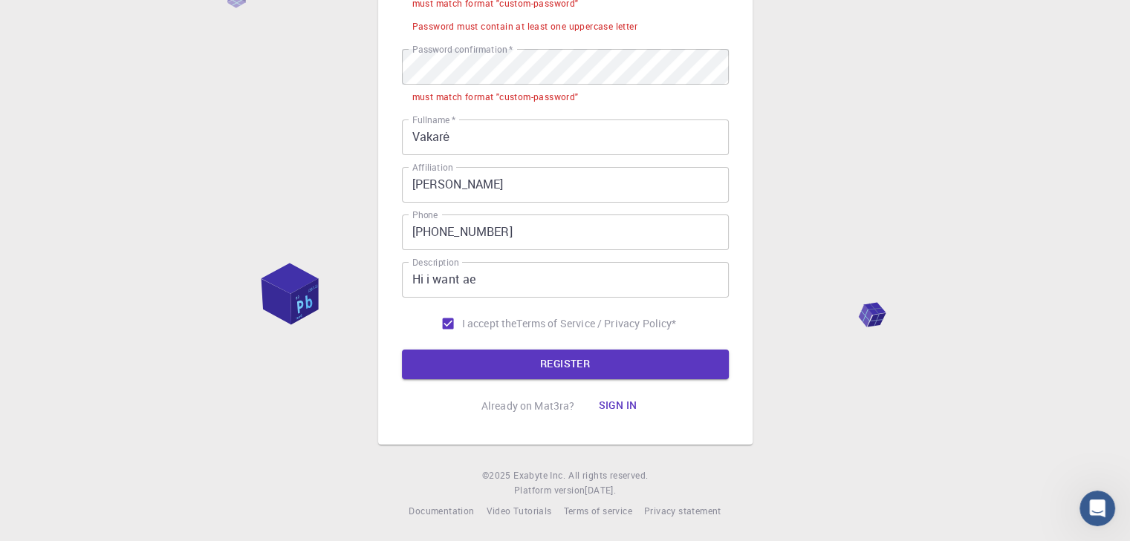
click at [625, 414] on button "Sign in" at bounding box center [617, 406] width 62 height 30
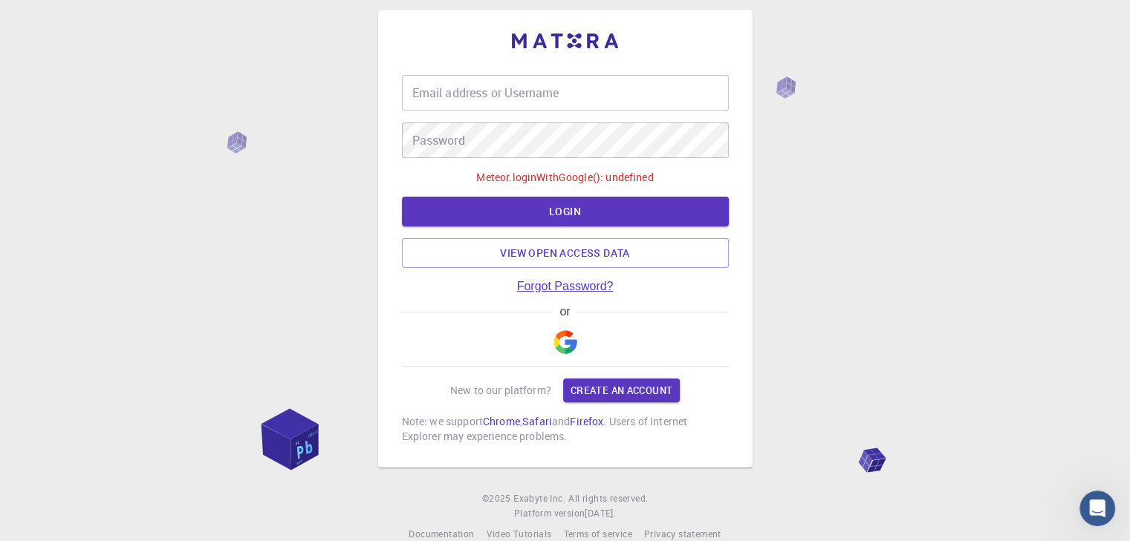
scroll to position [38, 0]
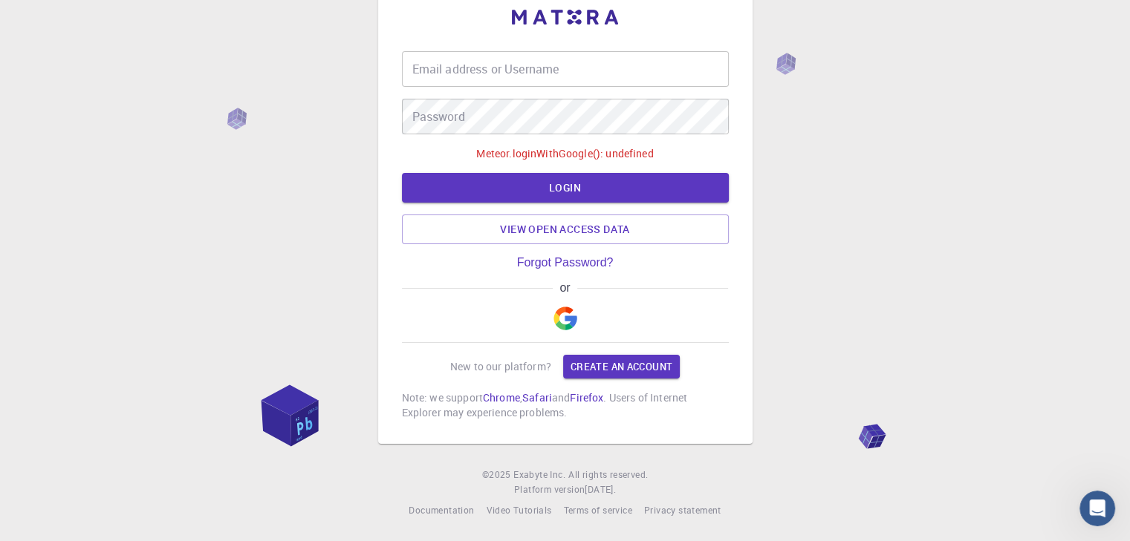
type input "ohwkwj"
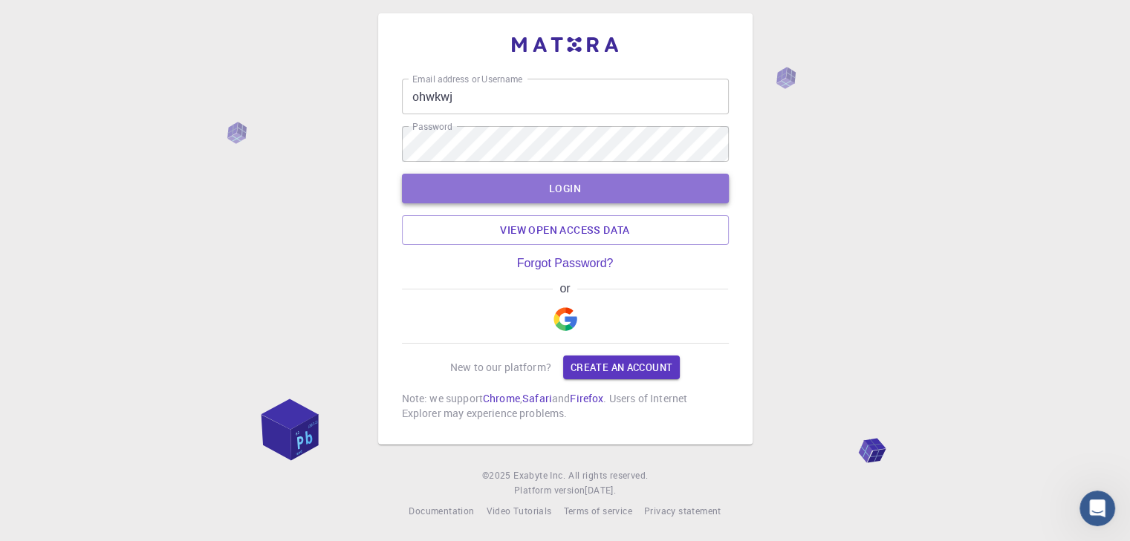
click at [547, 191] on button "LOGIN" at bounding box center [565, 189] width 327 height 30
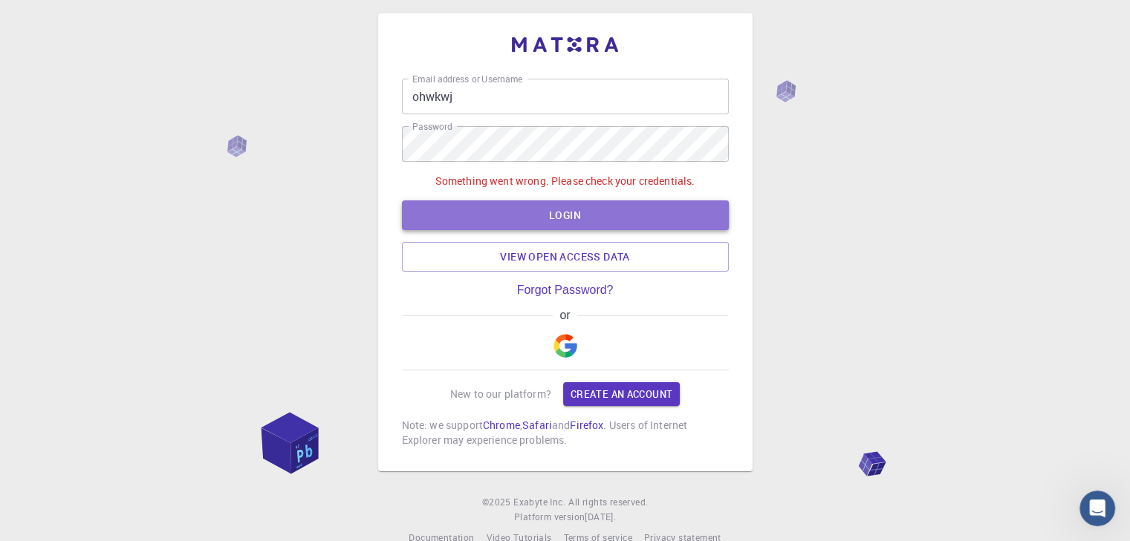
click at [574, 227] on button "LOGIN" at bounding box center [565, 216] width 327 height 30
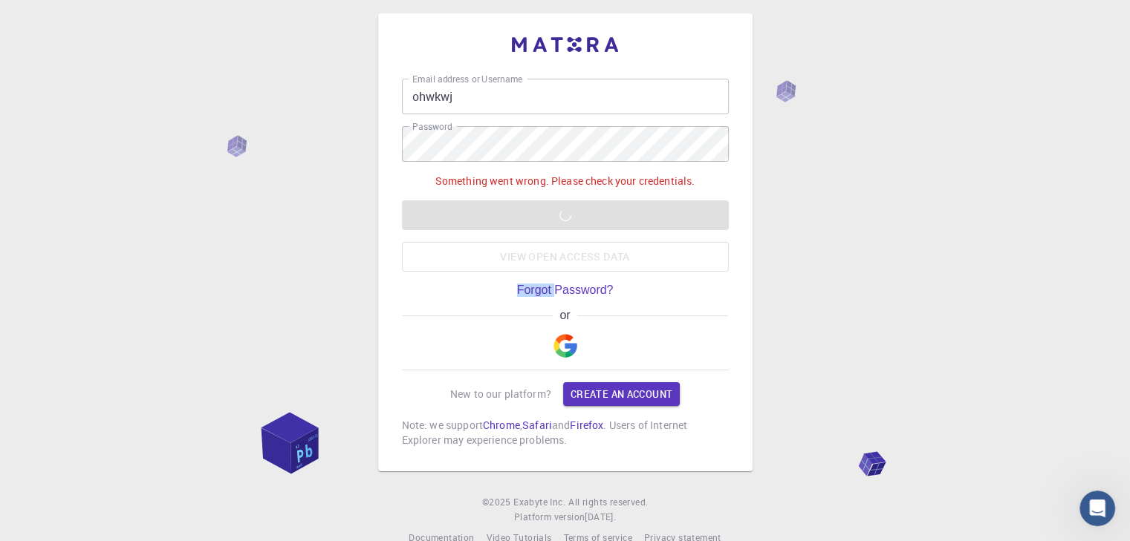
click at [574, 227] on div "Something went wrong. Please check your credentials. LOGIN View open access data" at bounding box center [565, 223] width 327 height 98
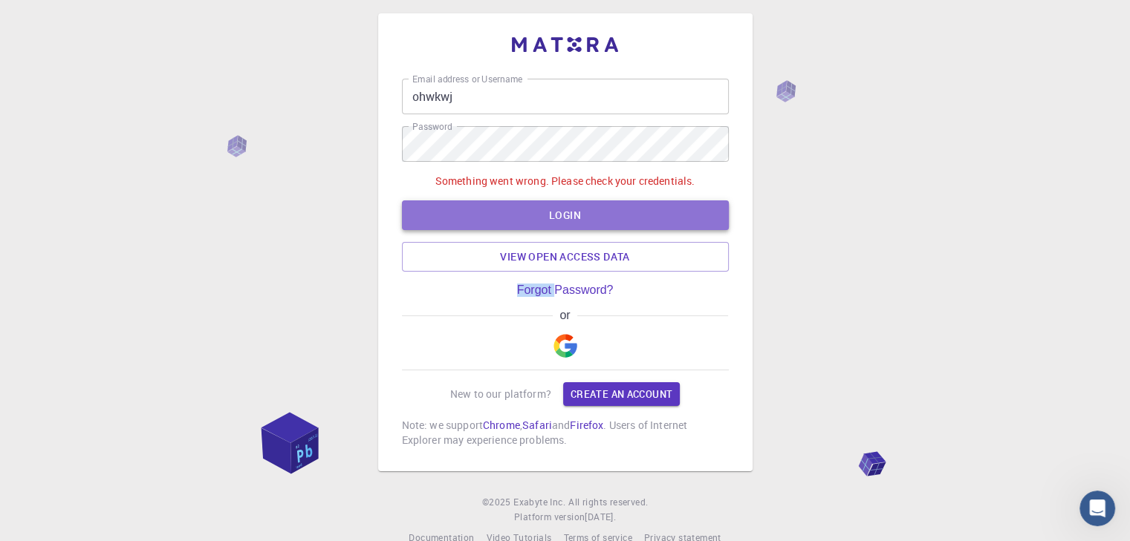
click at [574, 227] on button "LOGIN" at bounding box center [565, 216] width 327 height 30
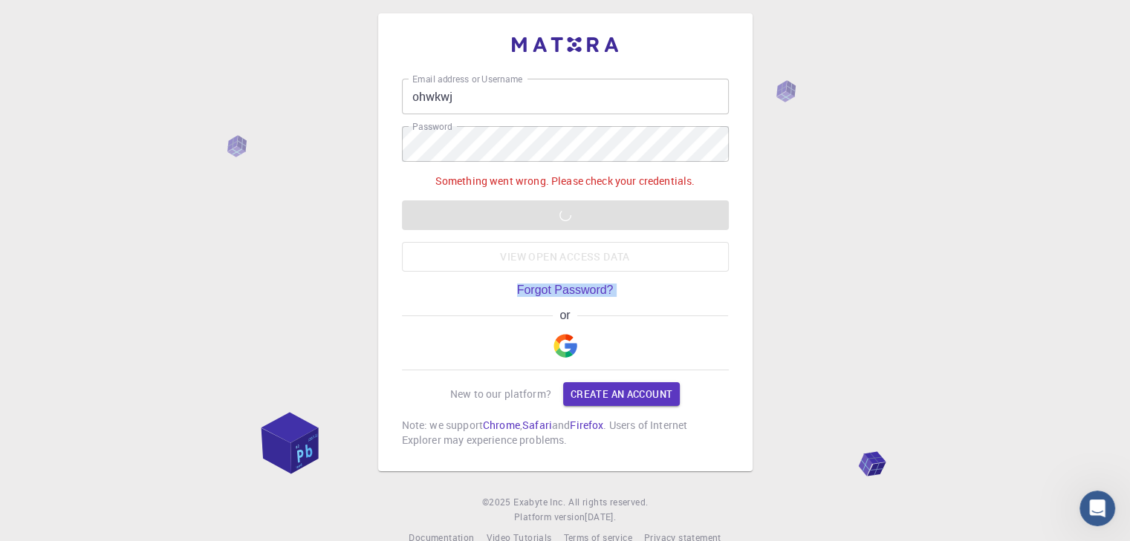
click at [574, 227] on div "Something went wrong. Please check your credentials. LOGIN View open access data" at bounding box center [565, 223] width 327 height 98
click at [574, 227] on button "LOGIN" at bounding box center [565, 216] width 327 height 30
click at [574, 227] on div "Something went wrong. Please check your credentials. LOGIN View open access data" at bounding box center [565, 223] width 327 height 98
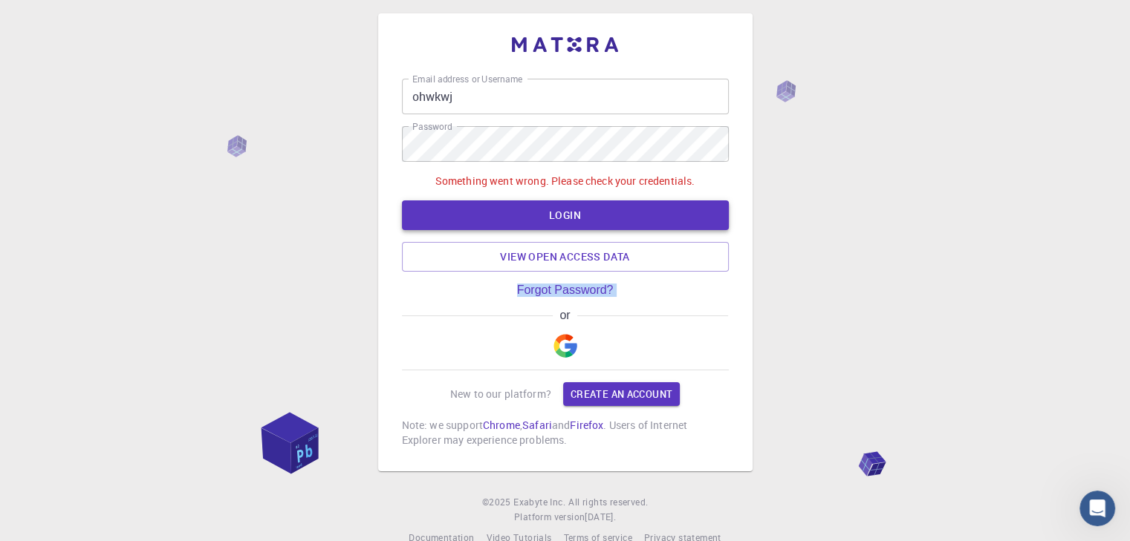
click at [574, 227] on button "LOGIN" at bounding box center [565, 216] width 327 height 30
click at [625, 328] on div "or" at bounding box center [565, 340] width 327 height 62
click at [602, 228] on button "LOGIN" at bounding box center [565, 216] width 327 height 30
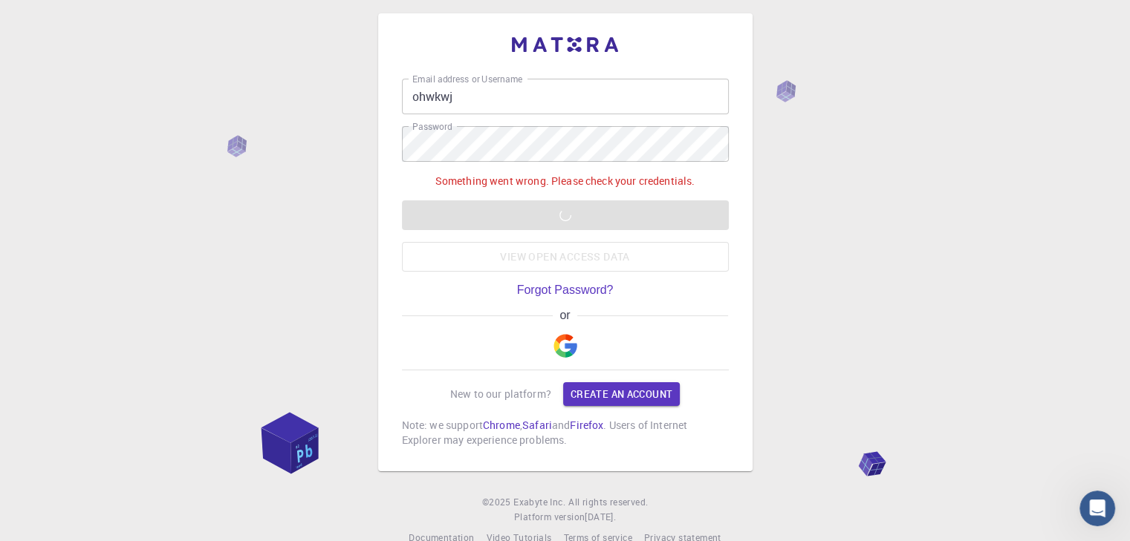
click at [599, 220] on div "Something went wrong. Please check your credentials. LOGIN View open access data" at bounding box center [565, 223] width 327 height 98
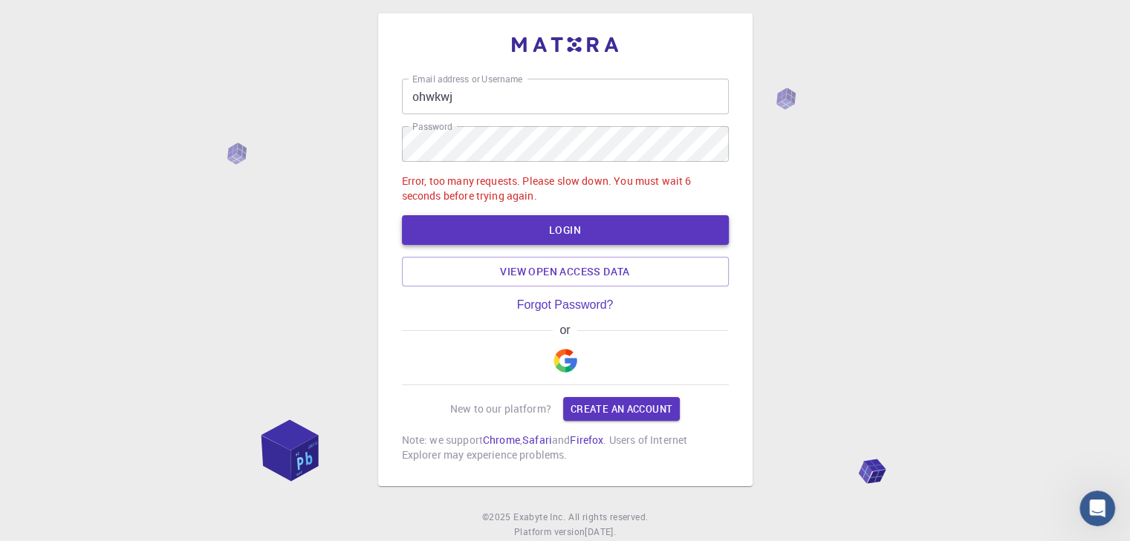
click at [599, 220] on button "LOGIN" at bounding box center [565, 230] width 327 height 30
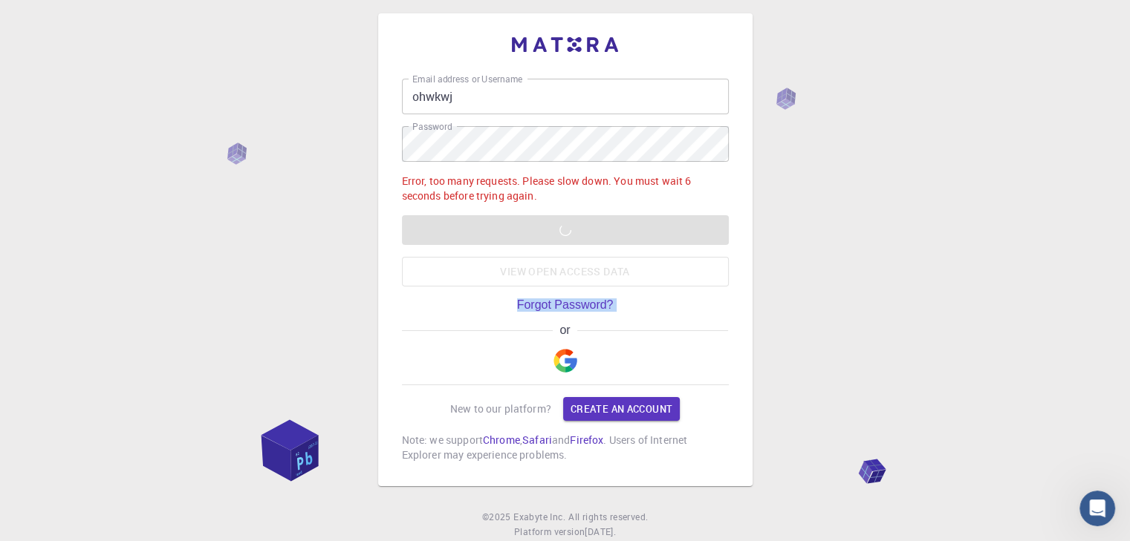
click at [599, 220] on div "Error, too many requests. Please slow down. You must wait 6 seconds before tryi…" at bounding box center [565, 230] width 327 height 113
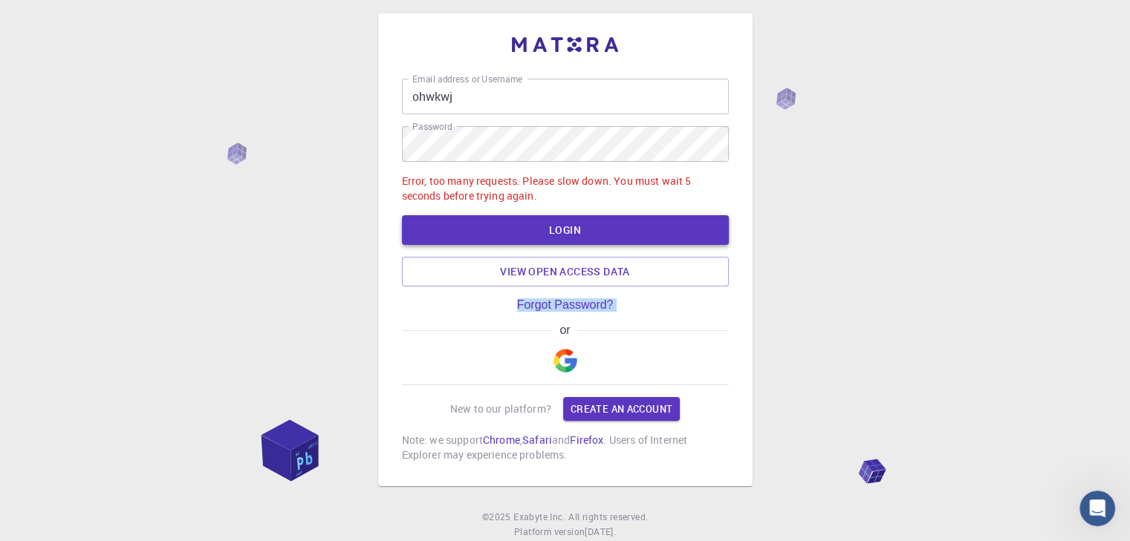
click at [599, 220] on button "LOGIN" at bounding box center [565, 230] width 327 height 30
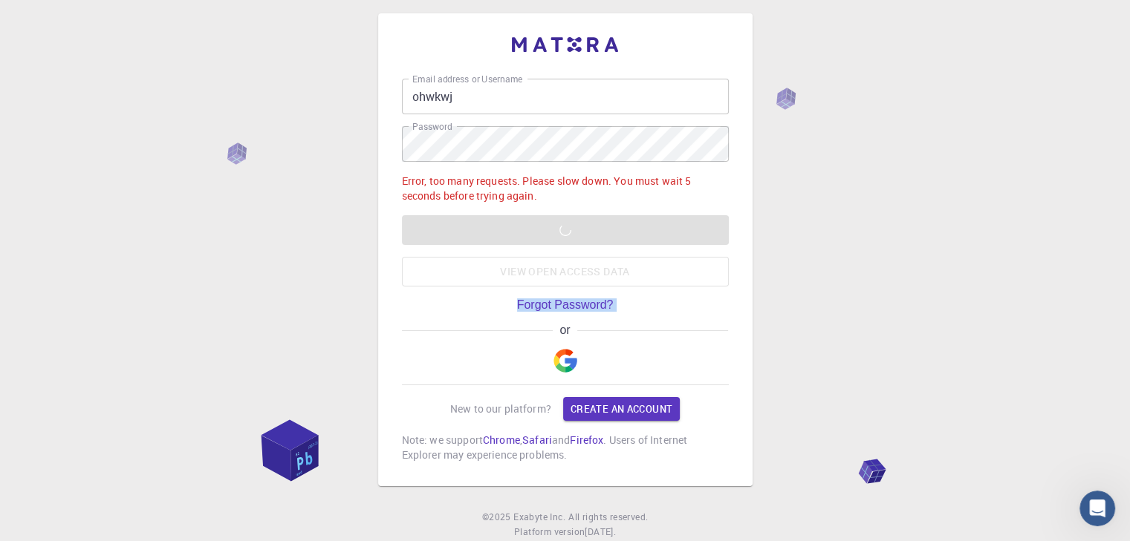
click at [599, 220] on div "Error, too many requests. Please slow down. You must wait 5 seconds before tryi…" at bounding box center [565, 230] width 327 height 113
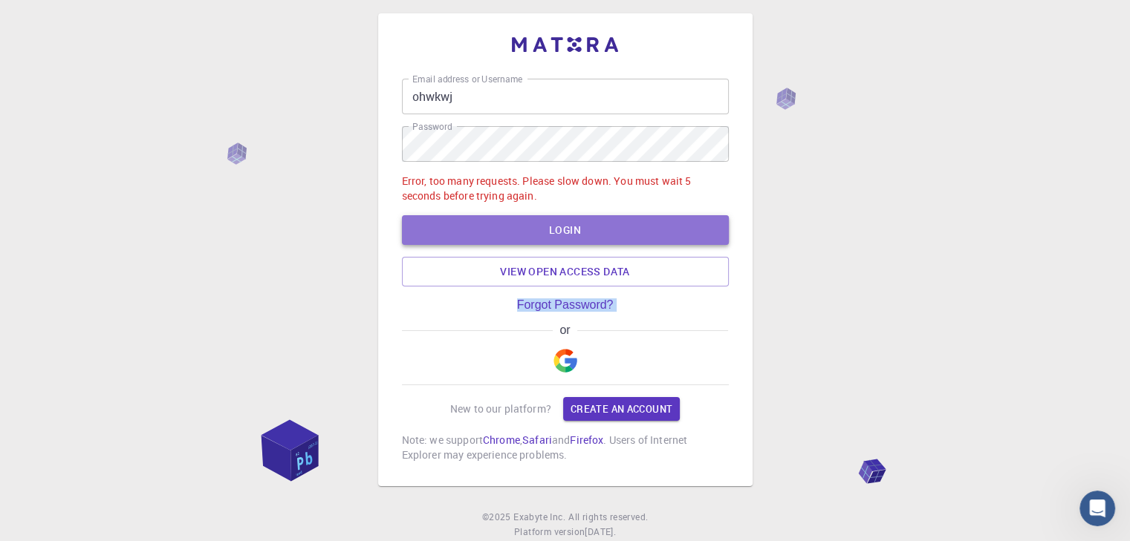
click at [599, 220] on button "LOGIN" at bounding box center [565, 230] width 327 height 30
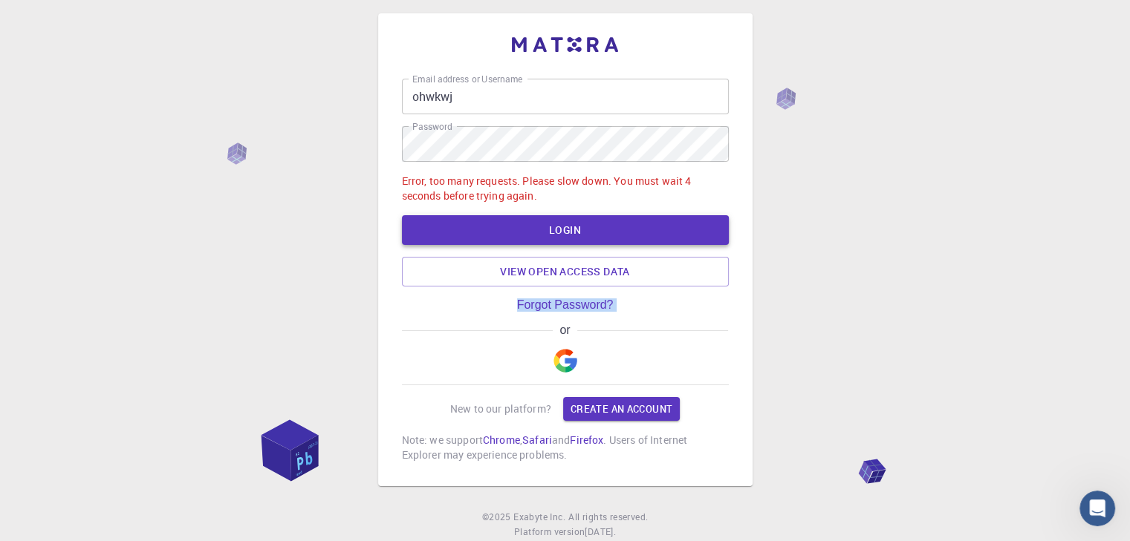
click at [599, 220] on div "Error, too many requests. Please slow down. You must wait 4 seconds before tryi…" at bounding box center [565, 230] width 327 height 113
click at [599, 220] on button "LOGIN" at bounding box center [565, 230] width 327 height 30
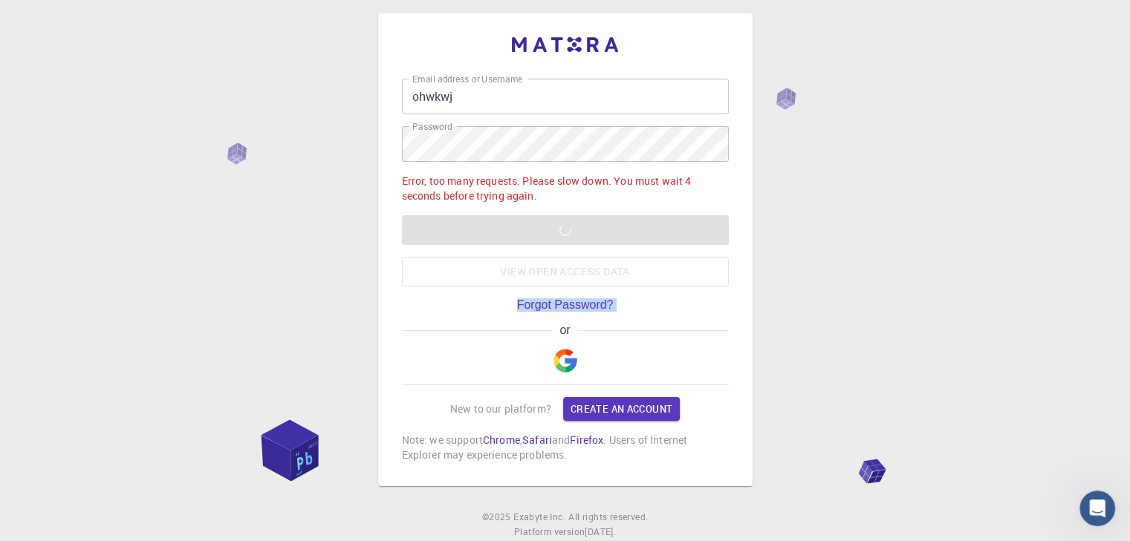
click at [599, 220] on div "Error, too many requests. Please slow down. You must wait 4 seconds before tryi…" at bounding box center [565, 230] width 327 height 113
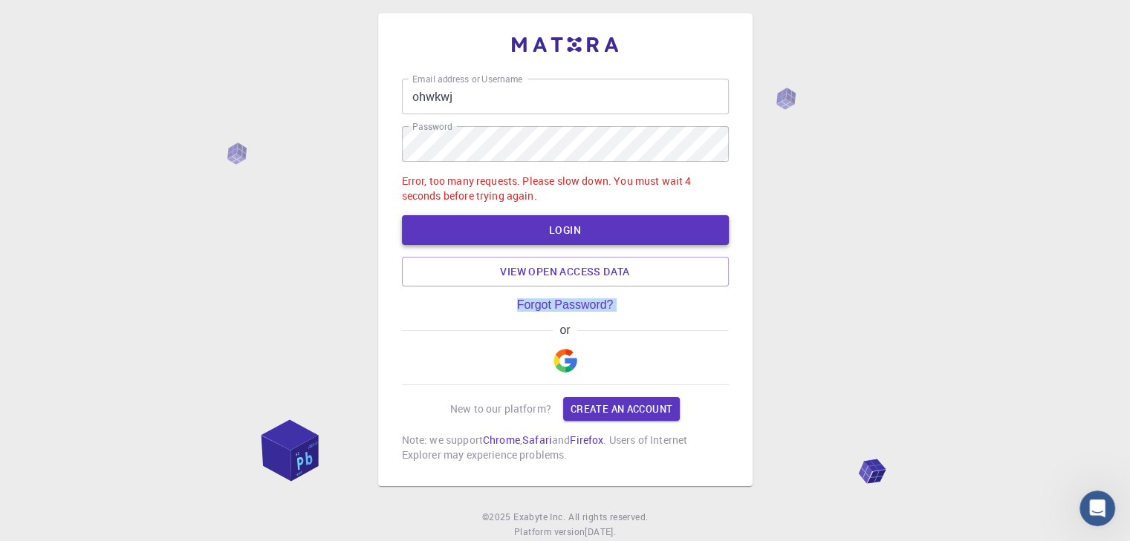
click at [599, 220] on button "LOGIN" at bounding box center [565, 230] width 327 height 30
click at [929, 257] on div "Email address or Username ohwkwj Email address or Username Password Password Er…" at bounding box center [565, 287] width 1130 height 595
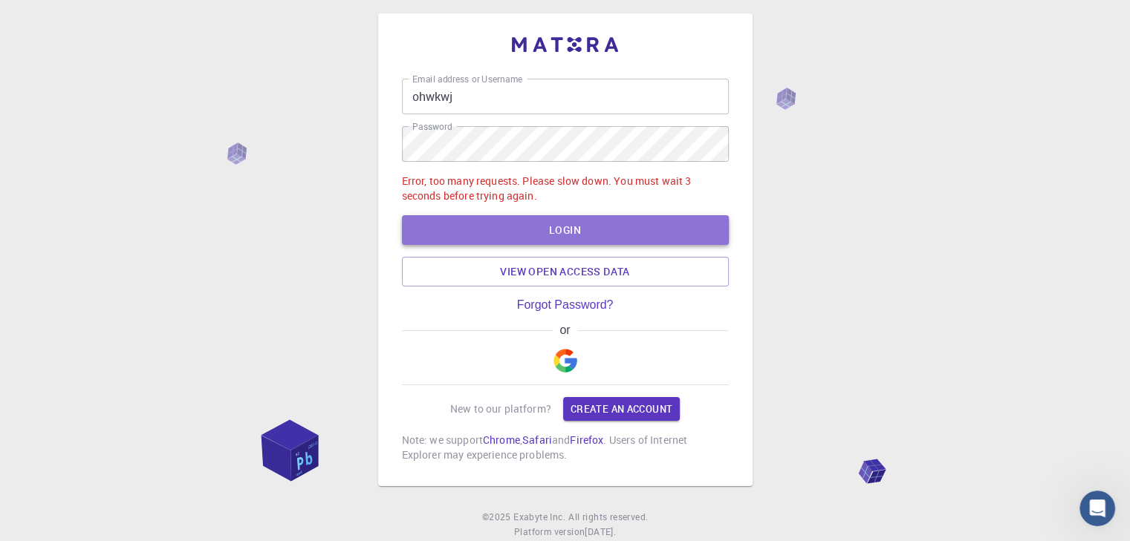
click at [603, 218] on button "LOGIN" at bounding box center [565, 230] width 327 height 30
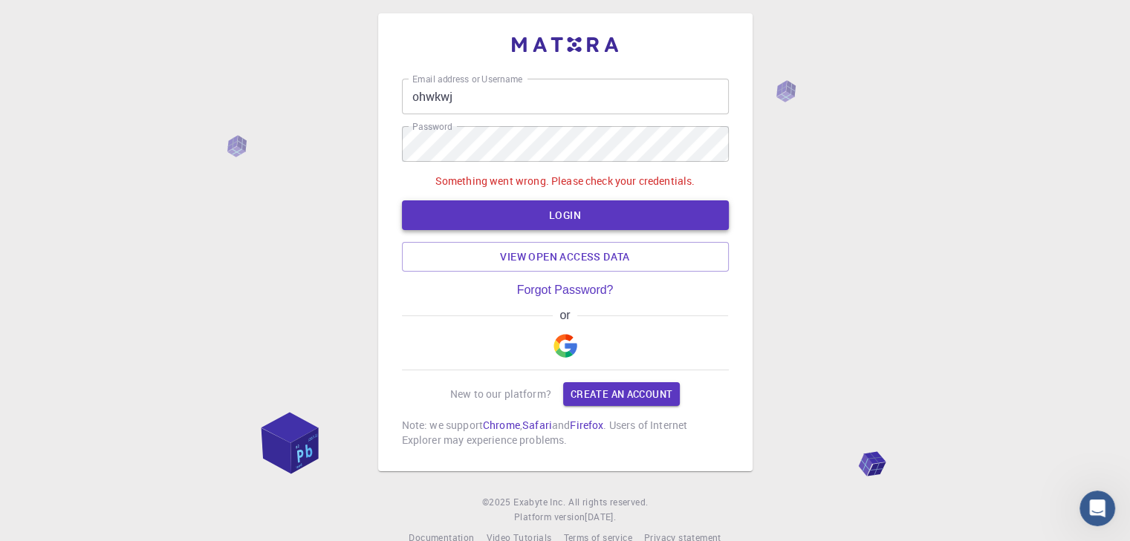
click at [603, 218] on button "LOGIN" at bounding box center [565, 216] width 327 height 30
click at [578, 257] on link "View open access data" at bounding box center [565, 257] width 327 height 30
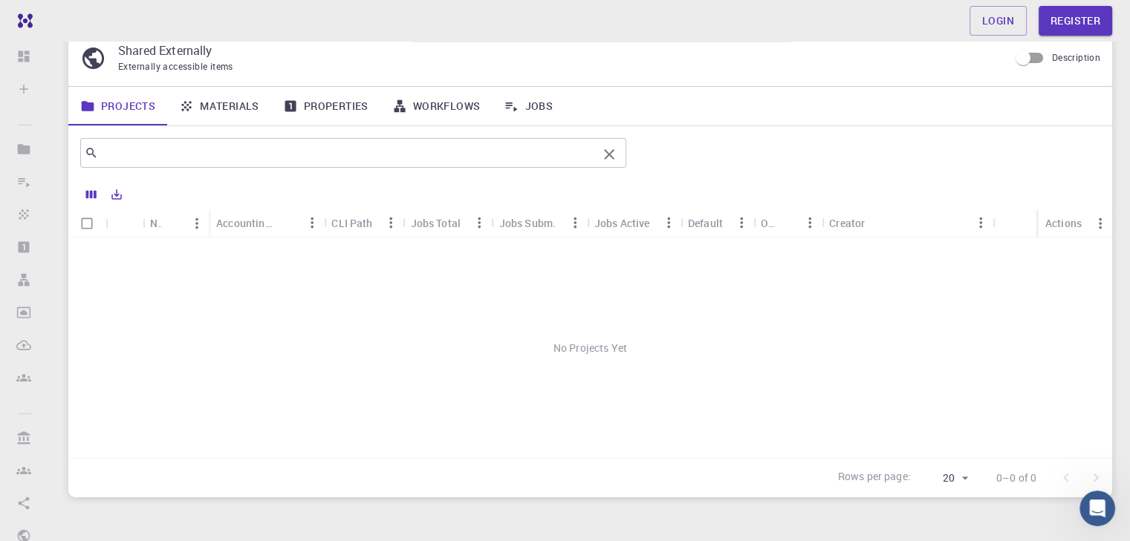
scroll to position [74, 0]
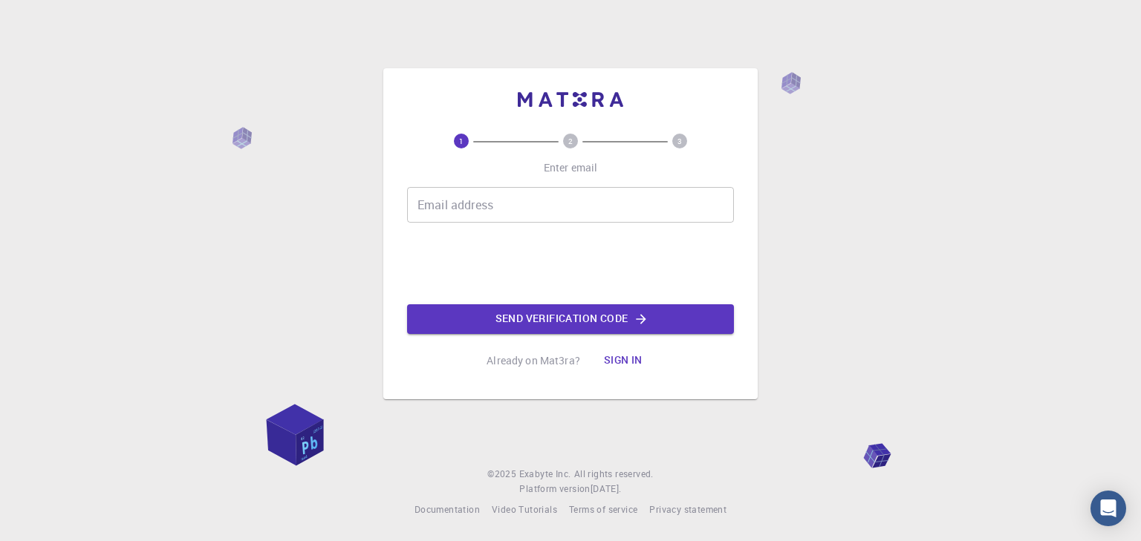
click at [449, 208] on input "Email address" at bounding box center [570, 205] width 327 height 36
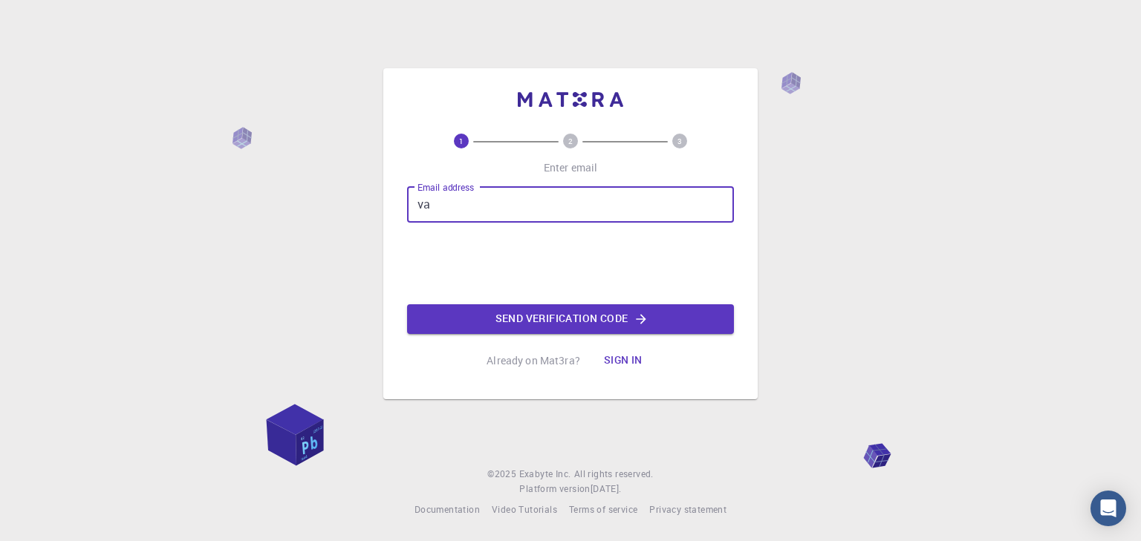
type input "[EMAIL_ADDRESS][DOMAIN_NAME]"
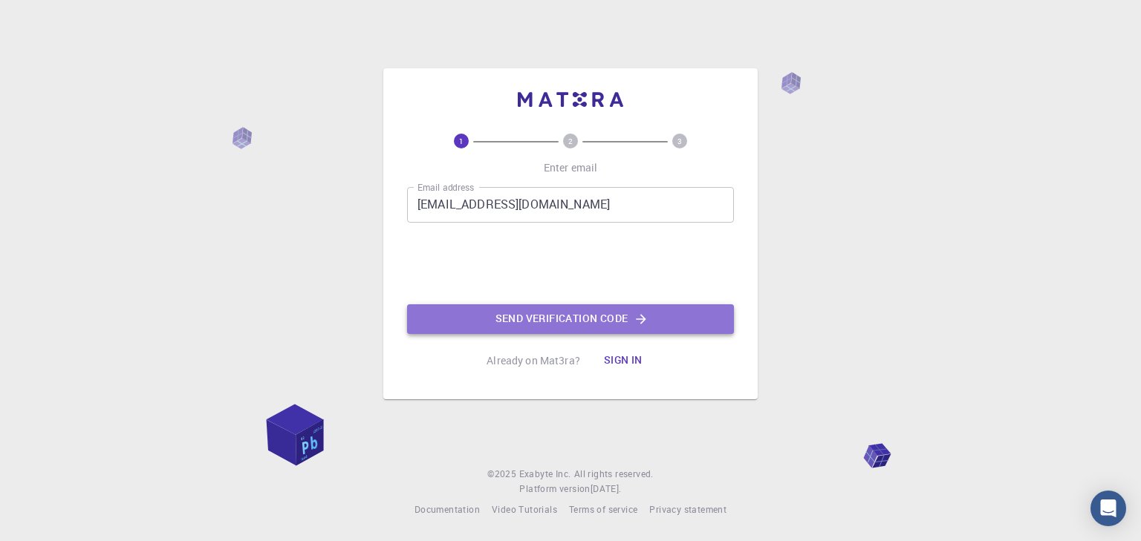
click at [515, 318] on button "Send verification code" at bounding box center [570, 320] width 327 height 30
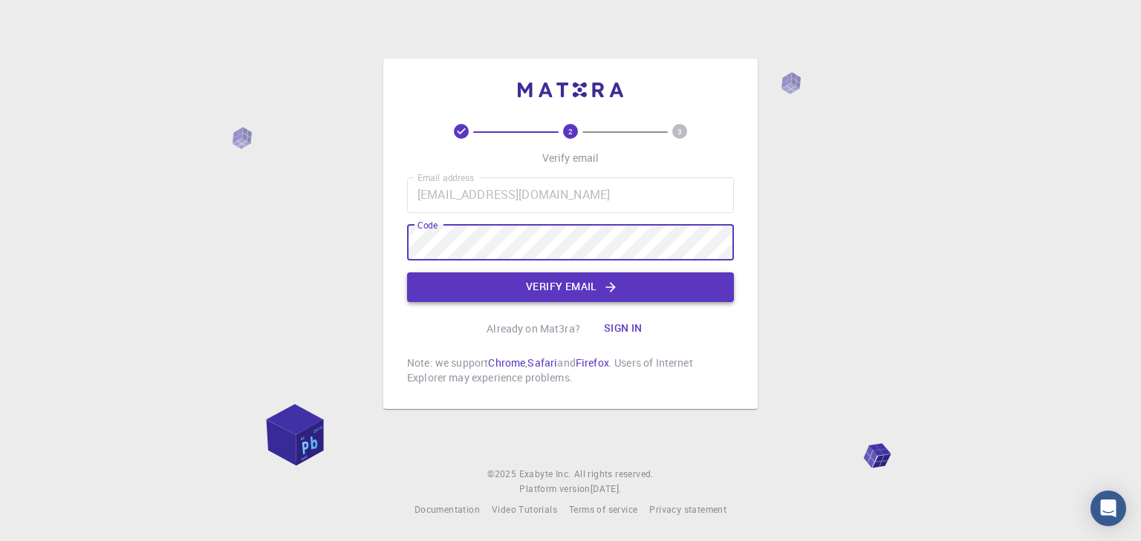
click at [409, 293] on button "Verify email" at bounding box center [570, 288] width 327 height 30
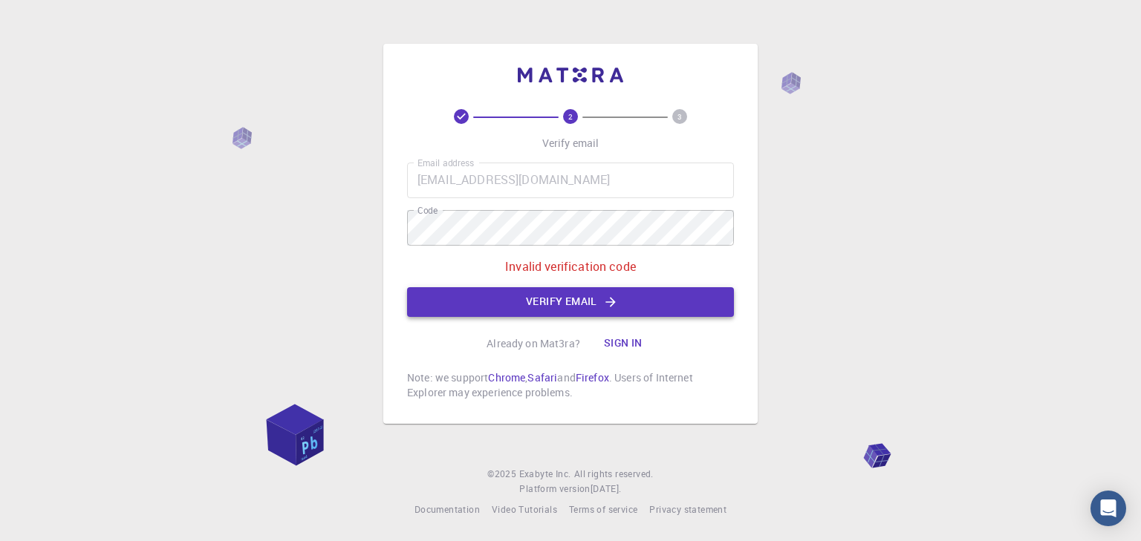
click at [409, 293] on button "Verify email" at bounding box center [570, 302] width 327 height 30
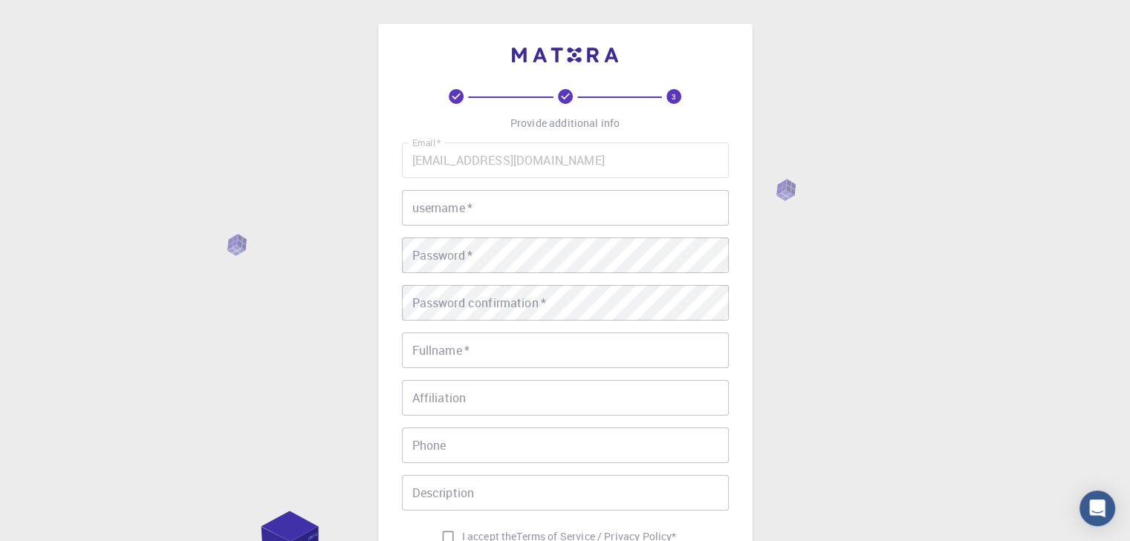
click at [524, 223] on input "username   *" at bounding box center [565, 208] width 327 height 36
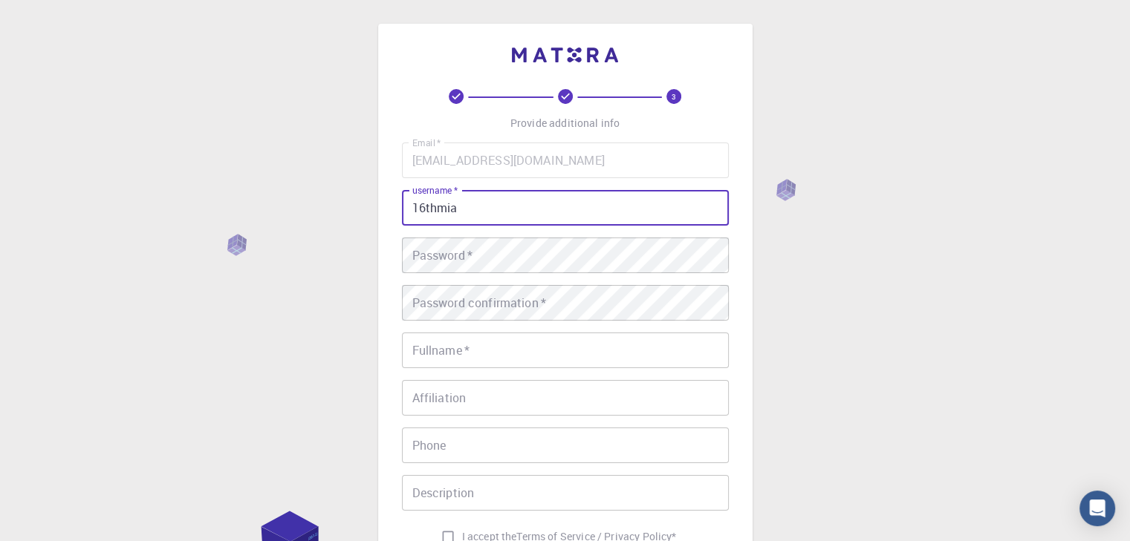
type input "16thmia"
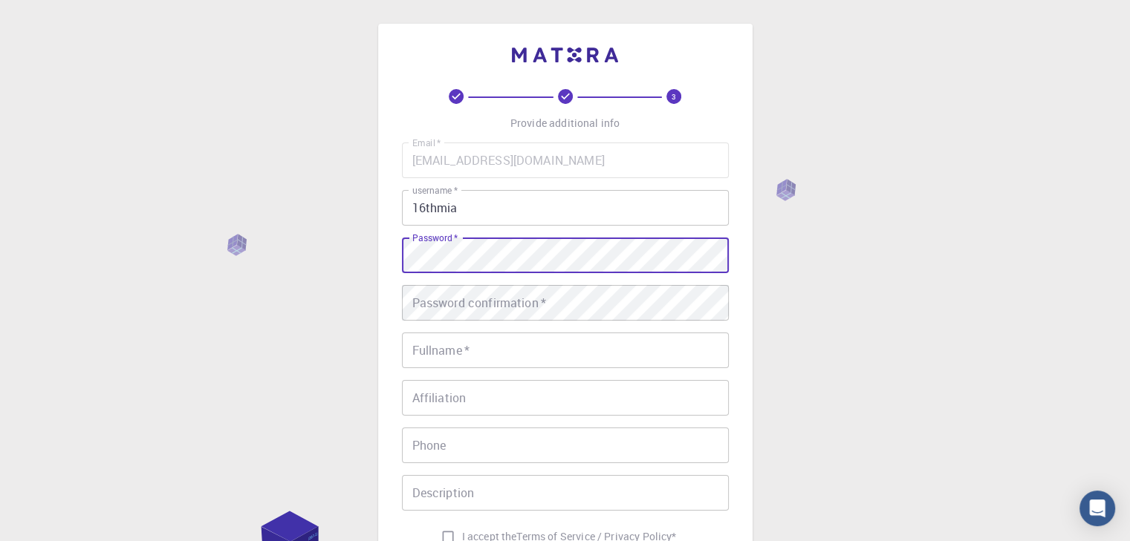
click at [796, 210] on div "3 Provide additional info Email   * vakarearm@gmail.com Email   * username   * …" at bounding box center [565, 378] width 1130 height 756
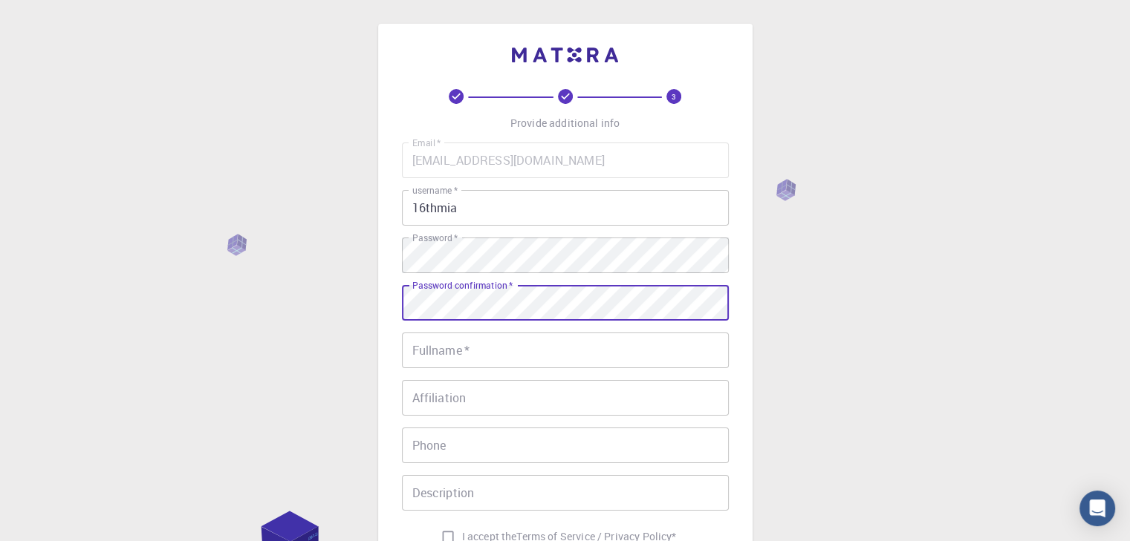
click at [466, 350] on input "Fullname   *" at bounding box center [565, 351] width 327 height 36
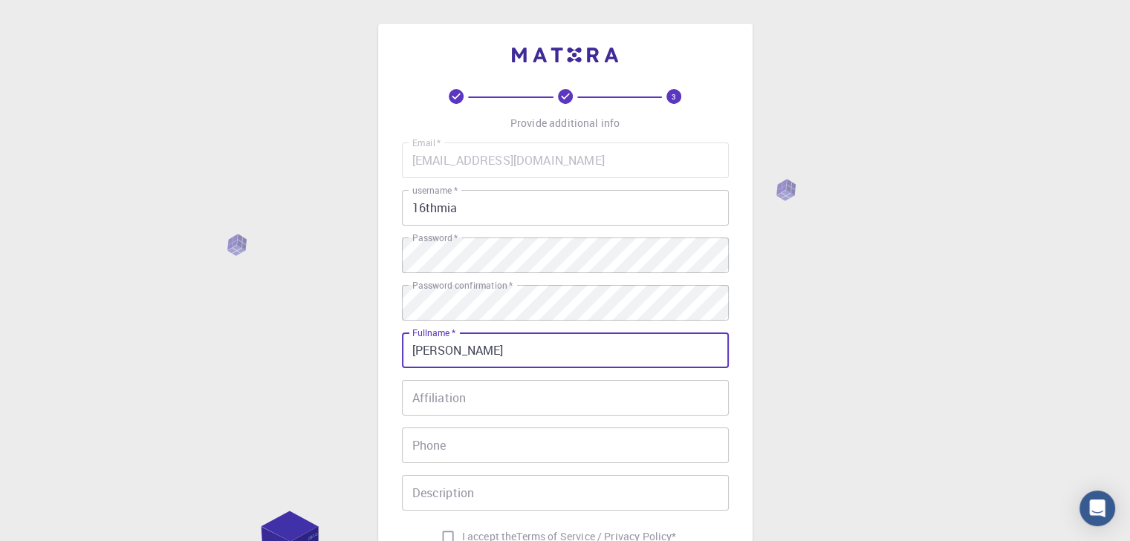
type input "Vakarė Armalytė"
click at [605, 380] on input "Affiliation" at bounding box center [565, 398] width 327 height 36
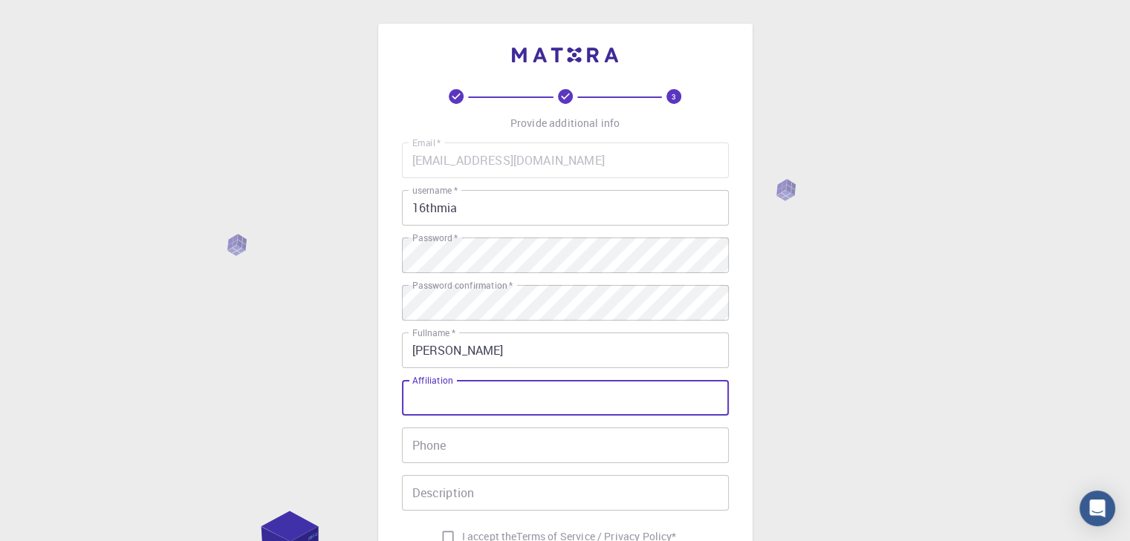
click at [608, 381] on input "Affiliation" at bounding box center [565, 398] width 327 height 36
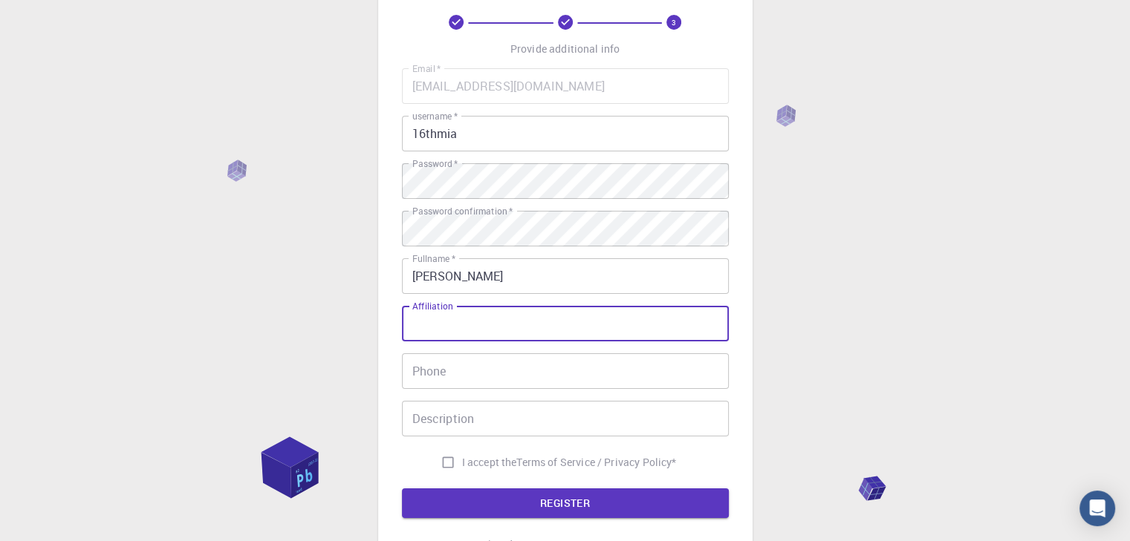
click at [637, 309] on input "Affiliation" at bounding box center [565, 324] width 327 height 36
type input "X"
type input "laptop"
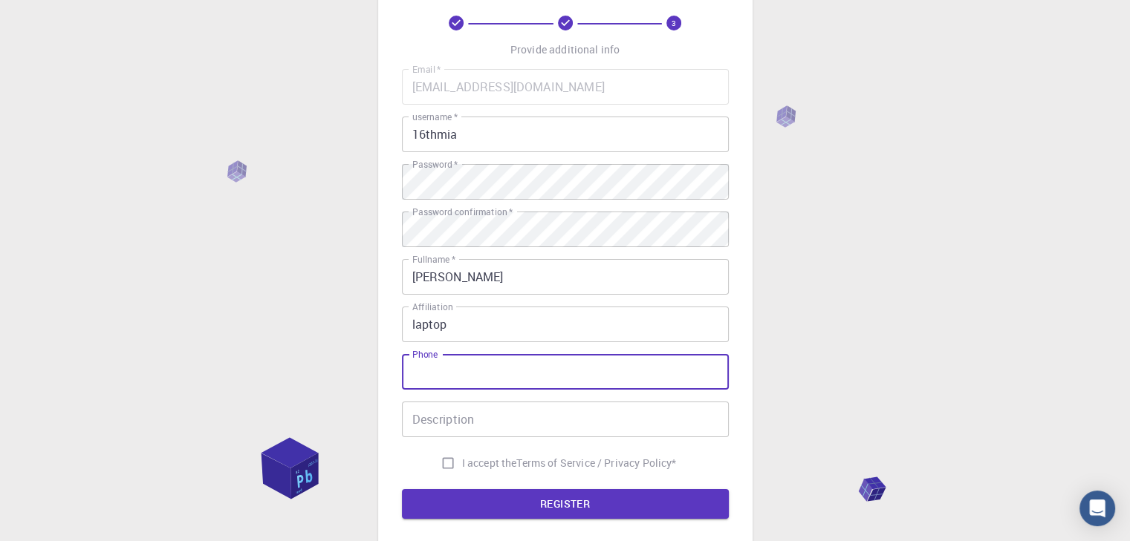
click at [502, 388] on input "Phone" at bounding box center [565, 372] width 327 height 36
type input "Ž"
type input "[PHONE_NUMBER]"
click at [608, 426] on input "Description" at bounding box center [565, 420] width 327 height 36
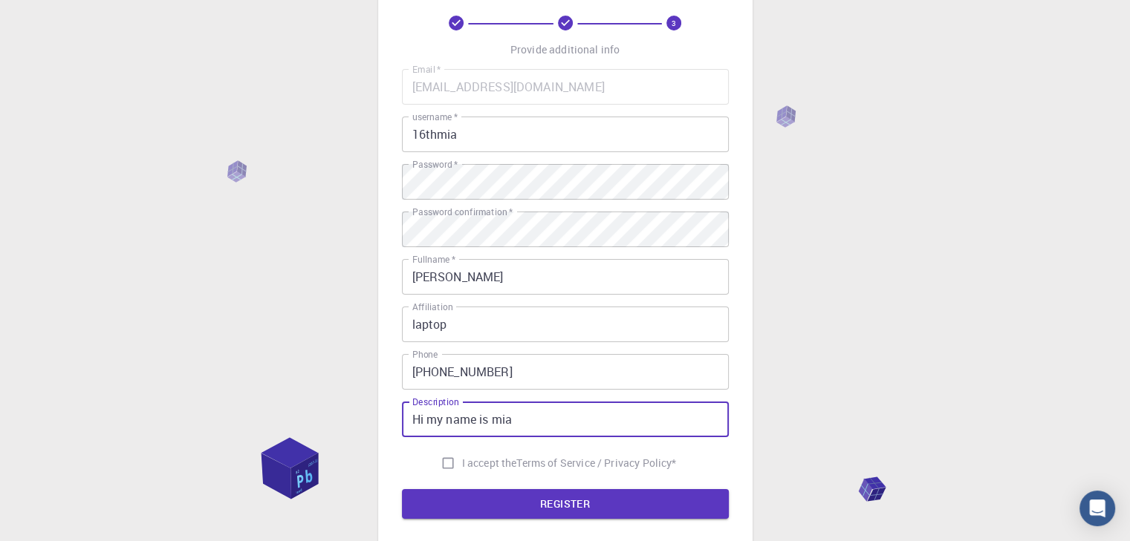
type input "Hi my name is mia"
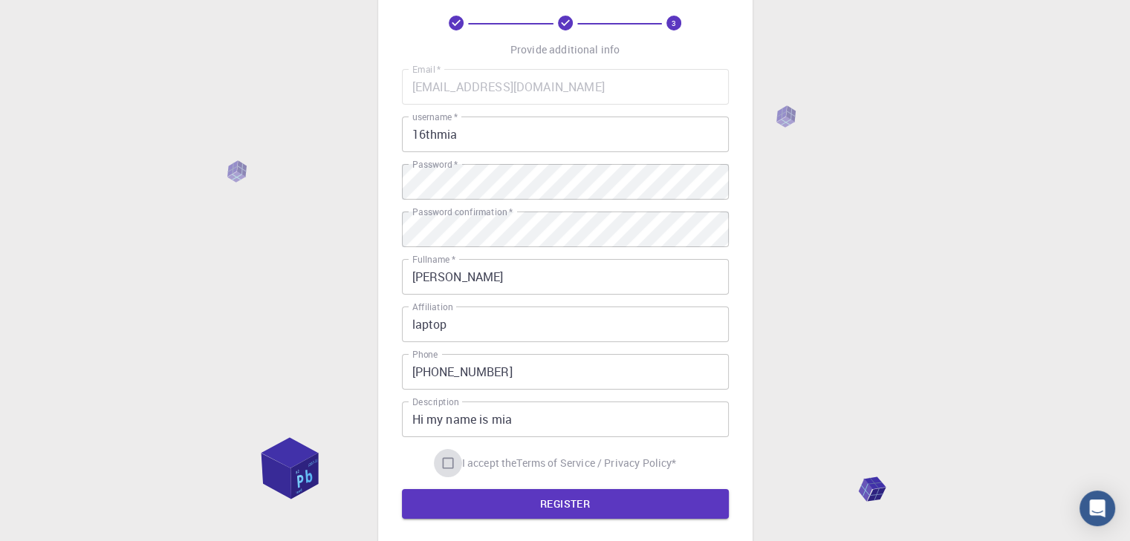
click at [435, 463] on input "I accept the Terms of Service / Privacy Policy *" at bounding box center [448, 463] width 28 height 28
checkbox input "true"
click at [459, 492] on button "REGISTER" at bounding box center [565, 504] width 327 height 30
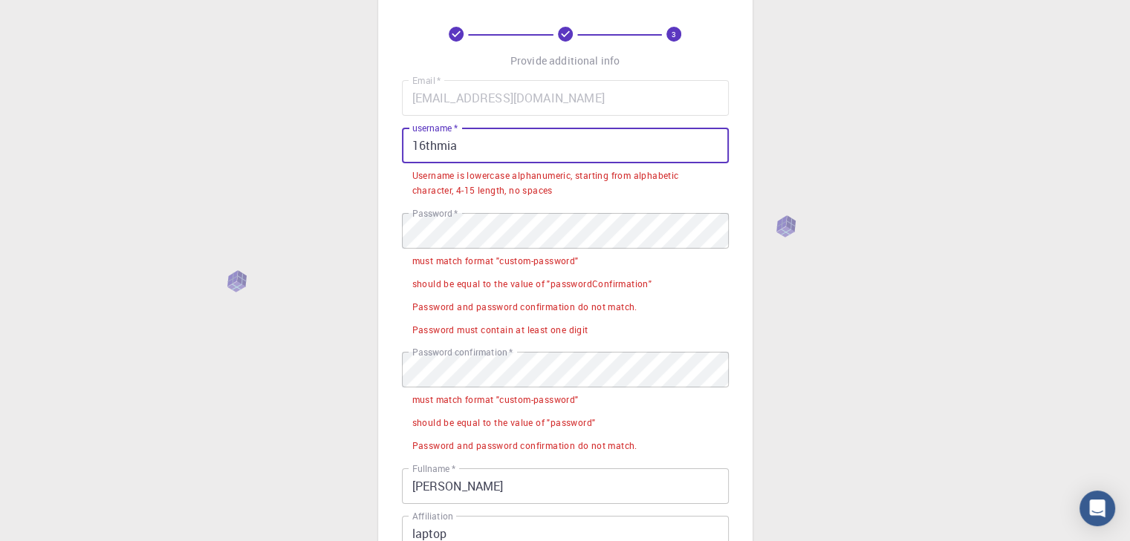
scroll to position [74, 0]
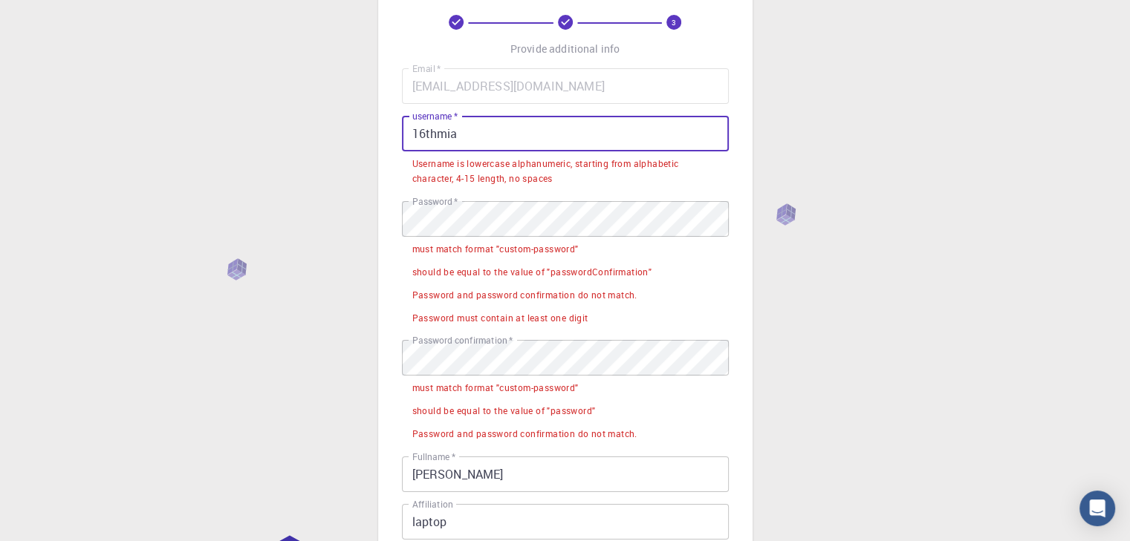
drag, startPoint x: 542, startPoint y: 232, endPoint x: 65, endPoint y: 249, distance: 477.9
click at [31, 297] on div "3 Provide additional info Email   * vakarearm@gmail.com Email   * username   * …" at bounding box center [565, 403] width 1130 height 954
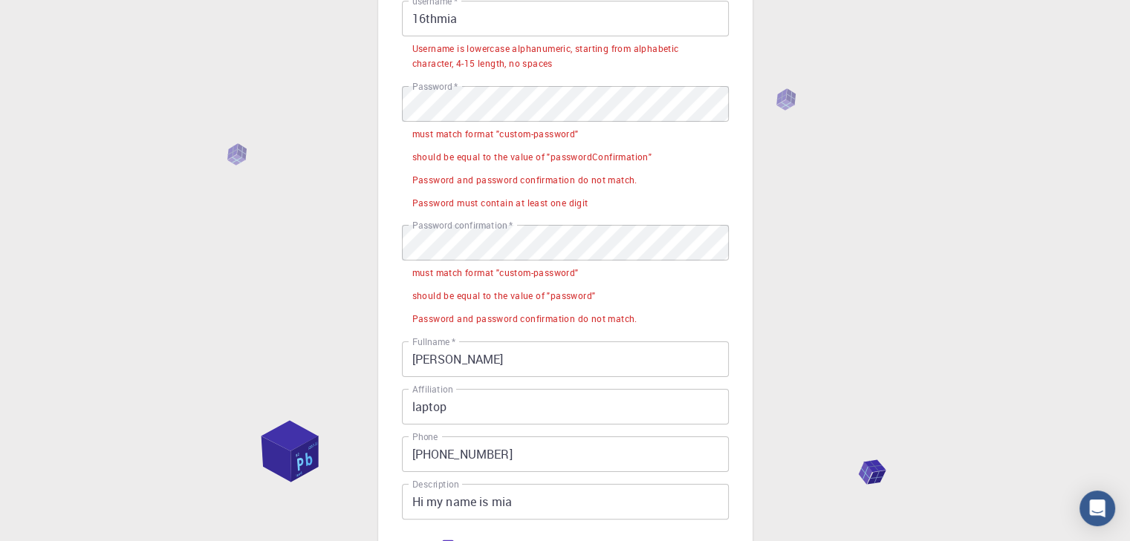
scroll to position [25, 0]
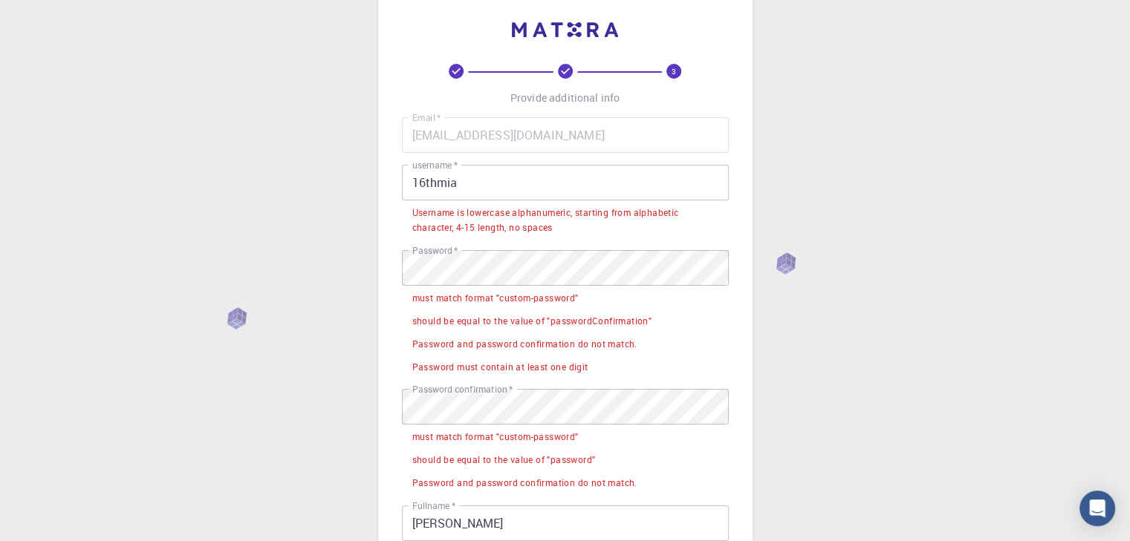
drag, startPoint x: 738, startPoint y: 224, endPoint x: 701, endPoint y: 209, distance: 40.3
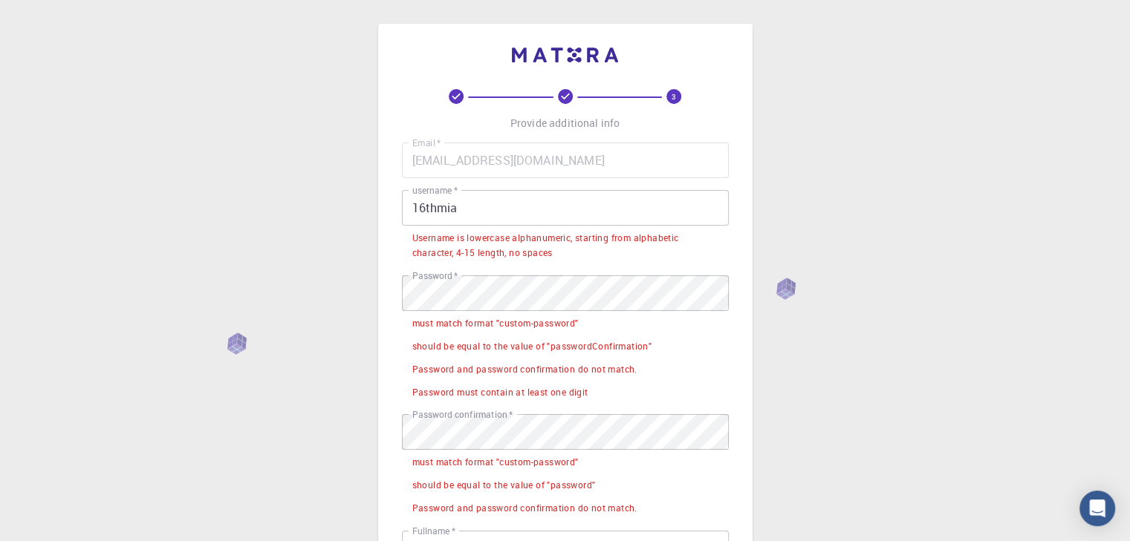
drag, startPoint x: 701, startPoint y: 209, endPoint x: 138, endPoint y: 87, distance: 576.1
click at [138, 87] on div "3 Provide additional info Email   * vakarearm@gmail.com Email   * username   * …" at bounding box center [565, 477] width 1130 height 954
click at [499, 199] on input "16thmia" at bounding box center [565, 208] width 327 height 36
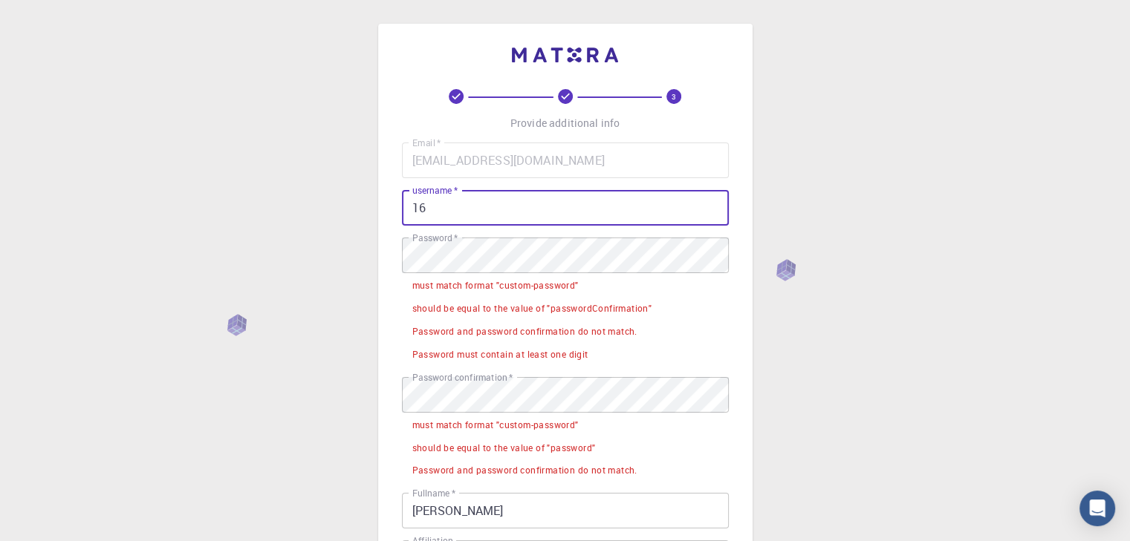
type input "1"
type input "ohwkwj"
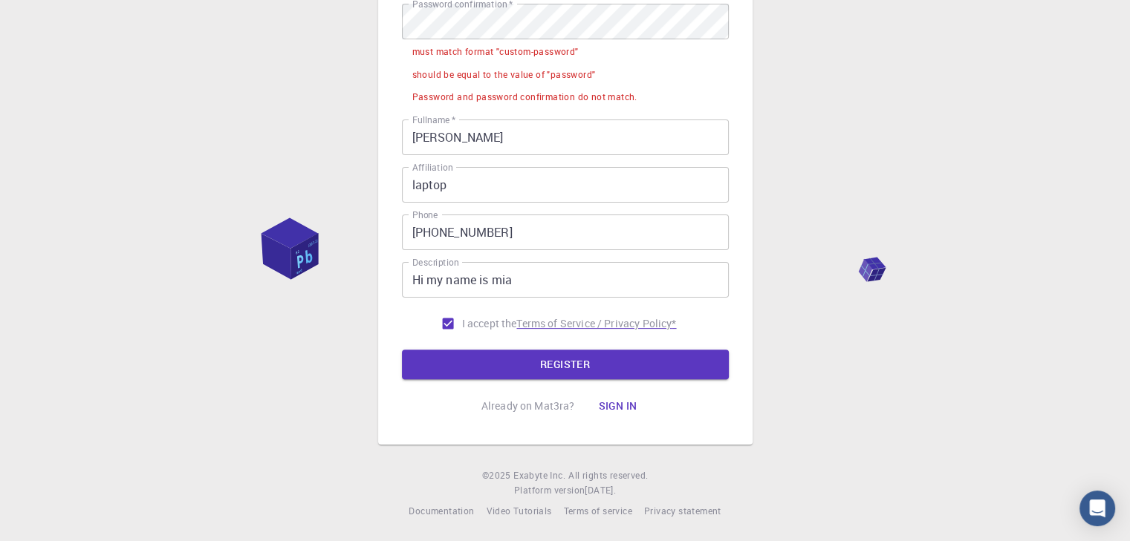
scroll to position [374, 0]
click at [646, 360] on button "REGISTER" at bounding box center [565, 364] width 327 height 30
click at [604, 327] on p "Terms of Service / Privacy Policy *" at bounding box center [596, 323] width 160 height 15
click at [547, 360] on button "REGISTER" at bounding box center [565, 364] width 327 height 30
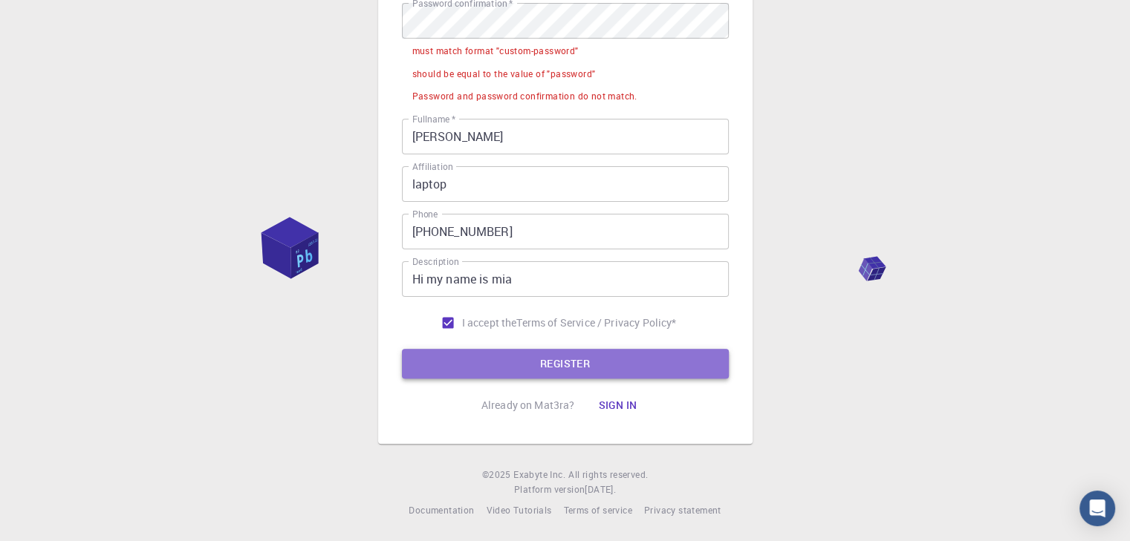
click at [547, 360] on button "REGISTER" at bounding box center [565, 364] width 327 height 30
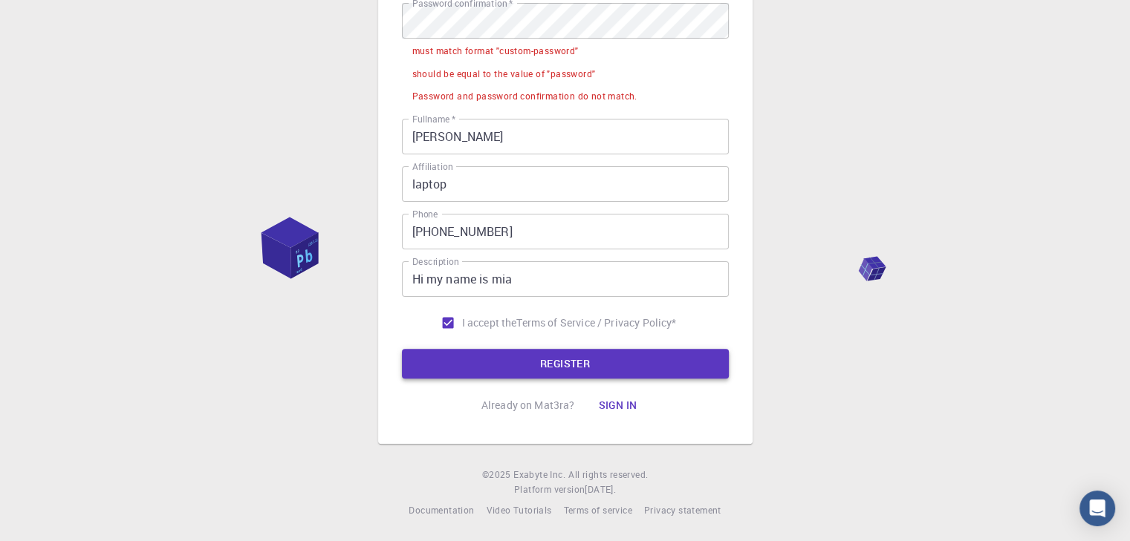
click at [547, 360] on button "REGISTER" at bounding box center [565, 364] width 327 height 30
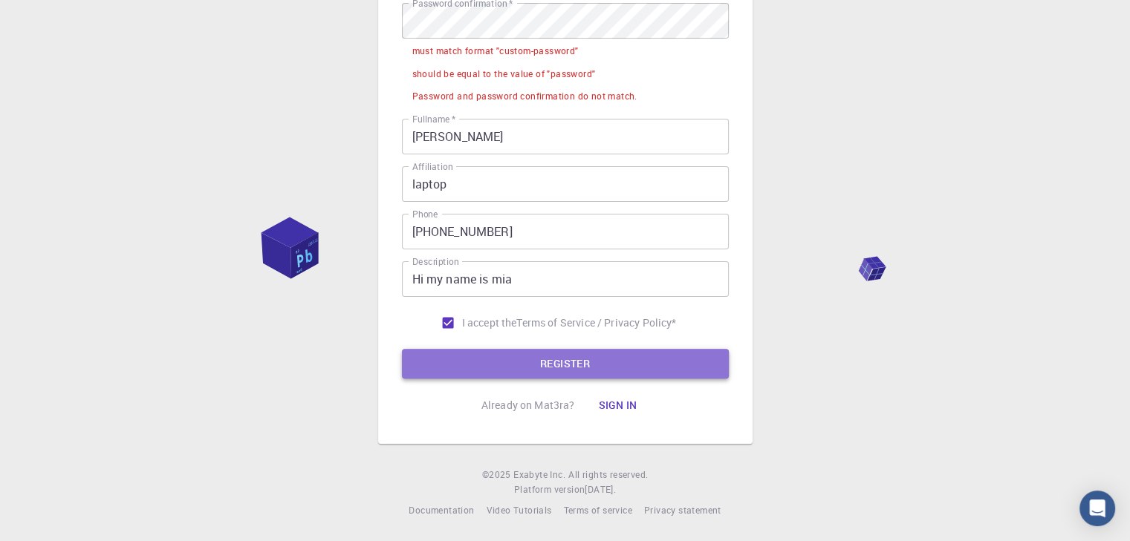
click at [547, 360] on button "REGISTER" at bounding box center [565, 364] width 327 height 30
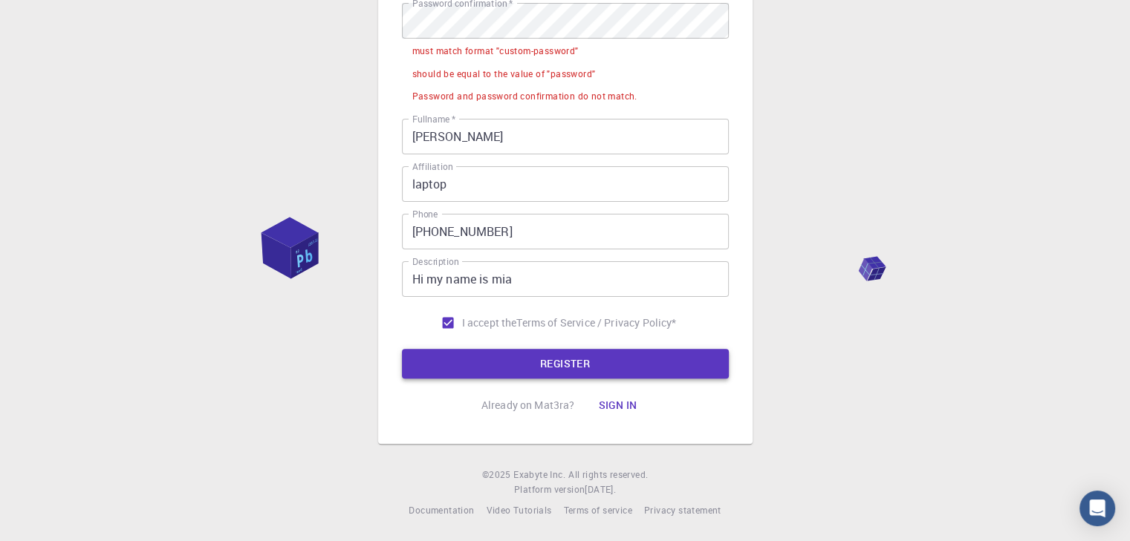
click at [547, 360] on button "REGISTER" at bounding box center [565, 364] width 327 height 30
click at [624, 406] on button "Sign in" at bounding box center [617, 406] width 62 height 30
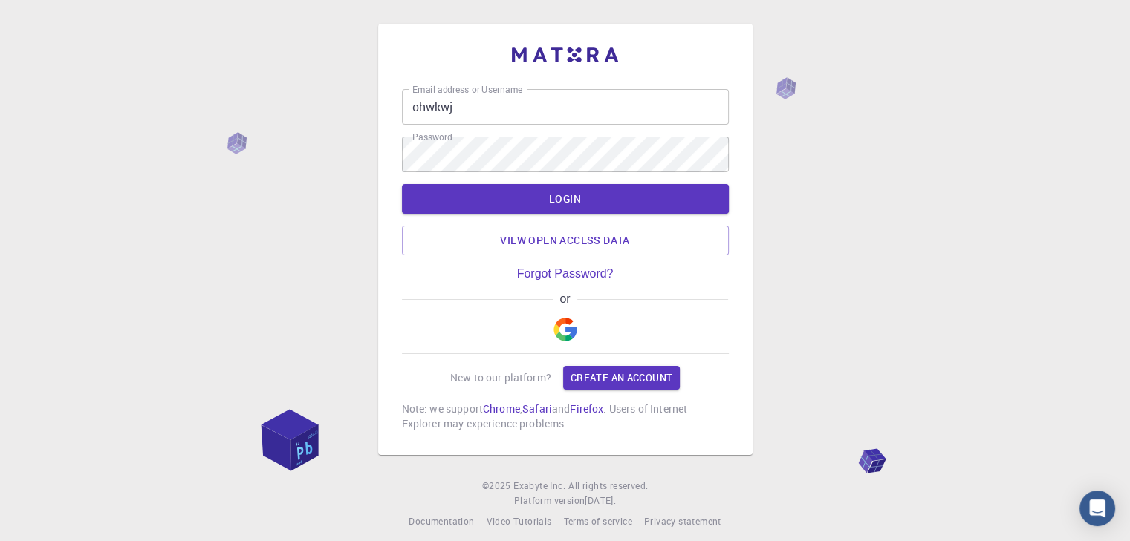
type input "[EMAIL_ADDRESS][DOMAIN_NAME]"
click at [637, 195] on button "LOGIN" at bounding box center [565, 199] width 327 height 30
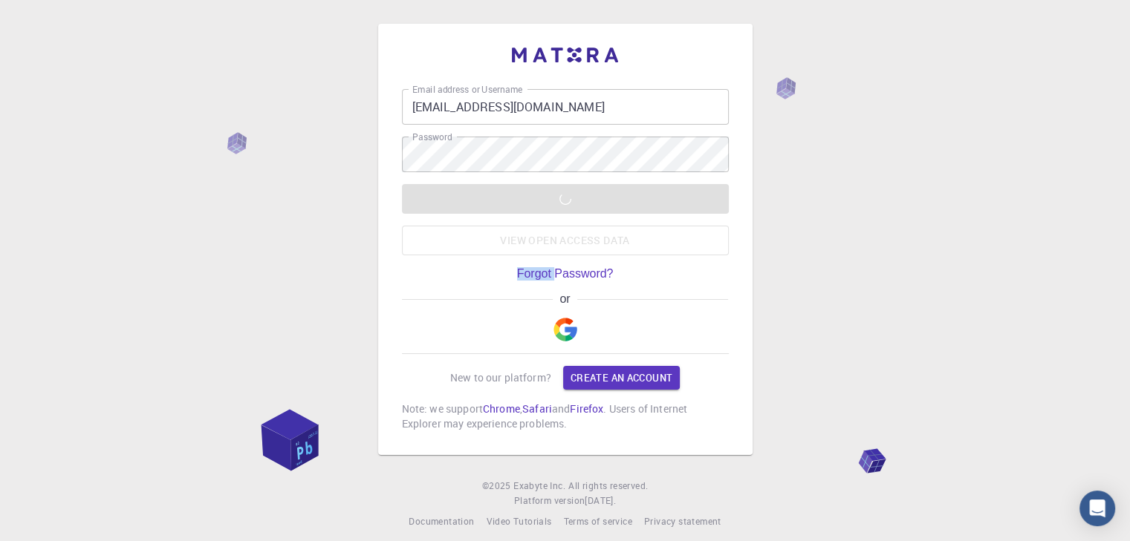
click at [637, 195] on div "LOGIN View open access data" at bounding box center [565, 219] width 327 height 71
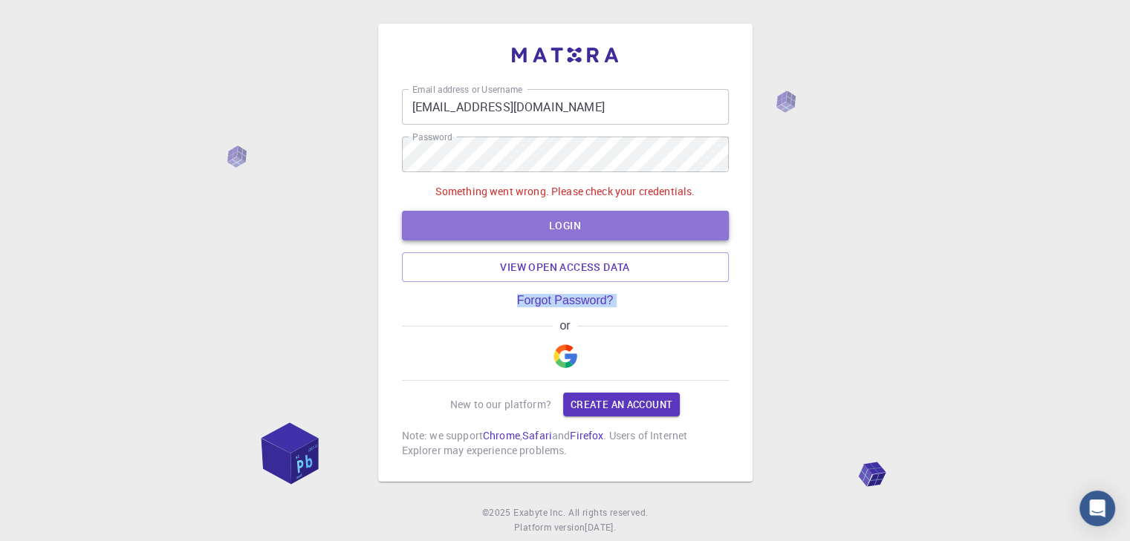
click at [539, 222] on button "LOGIN" at bounding box center [565, 226] width 327 height 30
